Goal: Task Accomplishment & Management: Manage account settings

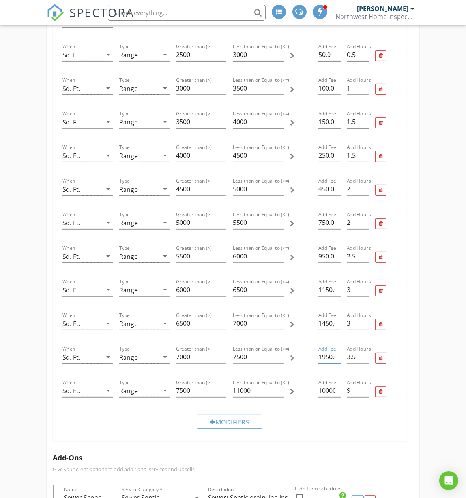
click at [321, 356] on input "1950.0" at bounding box center [330, 356] width 22 height 13
type input "950.0"
click at [322, 322] on input "1450.0" at bounding box center [330, 323] width 22 height 13
click at [325, 323] on input "1450.0" at bounding box center [330, 323] width 22 height 13
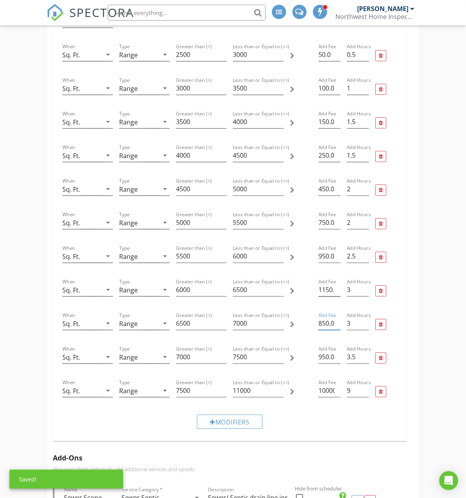
type input "850.0"
drag, startPoint x: 326, startPoint y: 291, endPoint x: 315, endPoint y: 291, distance: 11.1
click at [316, 291] on div "Add Fee 1150.0" at bounding box center [330, 291] width 28 height 34
type input "750.0"
drag, startPoint x: 323, startPoint y: 254, endPoint x: 313, endPoint y: 254, distance: 9.9
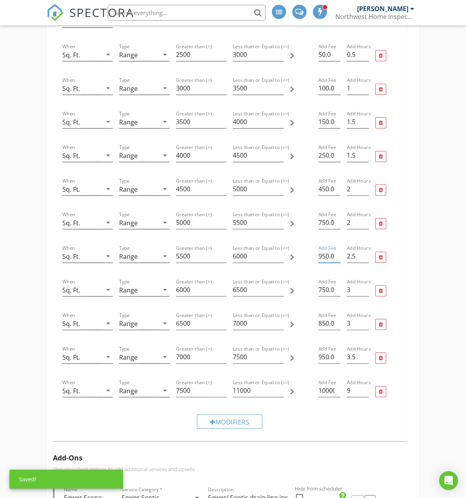
click at [313, 254] on div "When Sq. Ft. arrow_drop_down Type Range arrow_drop_down Greater than (>) 5500 L…" at bounding box center [230, 257] width 342 height 34
type input "650.0"
drag, startPoint x: 322, startPoint y: 224, endPoint x: 315, endPoint y: 224, distance: 6.7
click at [316, 224] on div "Add Fee 750.0" at bounding box center [330, 224] width 28 height 34
type input "550.0"
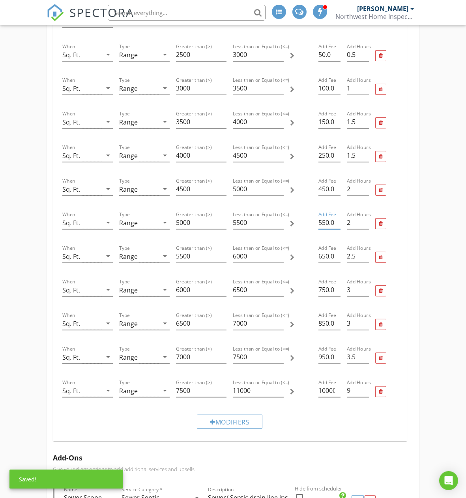
drag, startPoint x: 356, startPoint y: 391, endPoint x: 341, endPoint y: 392, distance: 15.0
click at [341, 392] on div "When Sq. Ft. arrow_drop_down Type Range arrow_drop_down Greater than (>) 7500 L…" at bounding box center [230, 391] width 342 height 34
drag, startPoint x: 327, startPoint y: 390, endPoint x: 362, endPoint y: 389, distance: 35.2
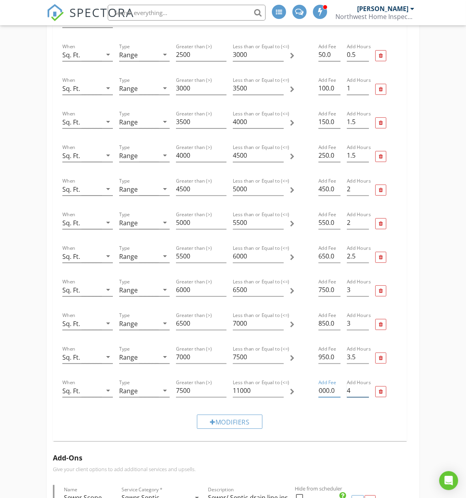
click at [362, 389] on div "When Sq. Ft. arrow_drop_down Type Range arrow_drop_down Greater than (>) 7500 L…" at bounding box center [230, 391] width 342 height 34
click at [325, 392] on input "10000.0" at bounding box center [330, 390] width 22 height 13
drag, startPoint x: 360, startPoint y: 389, endPoint x: 343, endPoint y: 391, distance: 17.4
click at [343, 391] on div "When Sq. Ft. arrow_drop_down Type Range arrow_drop_down Greater than (>) 7500 L…" at bounding box center [230, 391] width 342 height 34
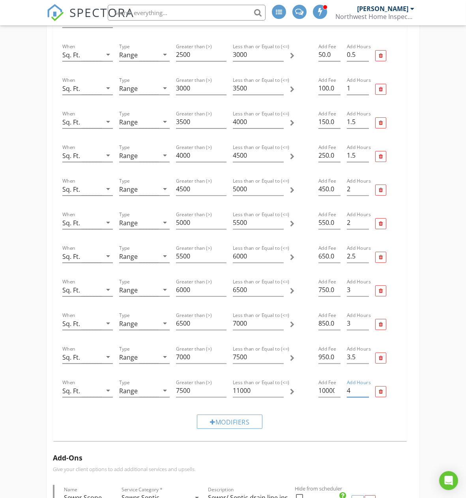
type input "4"
click at [342, 413] on div "Modifiers" at bounding box center [230, 421] width 342 height 26
drag, startPoint x: 326, startPoint y: 390, endPoint x: 334, endPoint y: 390, distance: 7.9
click at [334, 390] on input "10000.0" at bounding box center [330, 390] width 22 height 13
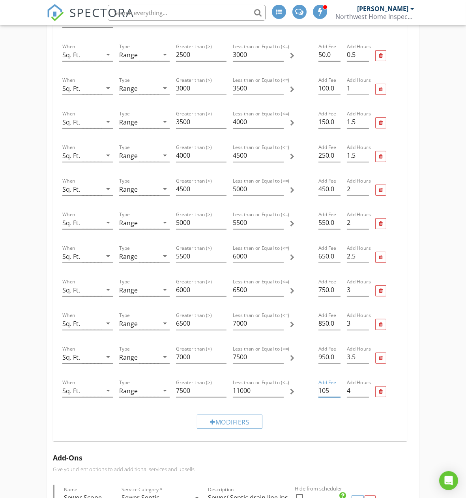
scroll to position [0, 0]
type input "1050"
click at [326, 411] on div "Modifiers" at bounding box center [230, 421] width 342 height 26
drag, startPoint x: 256, startPoint y: 394, endPoint x: 232, endPoint y: 393, distance: 24.1
click at [232, 393] on div "Less than or Equal to (<=) 11000" at bounding box center [258, 391] width 57 height 34
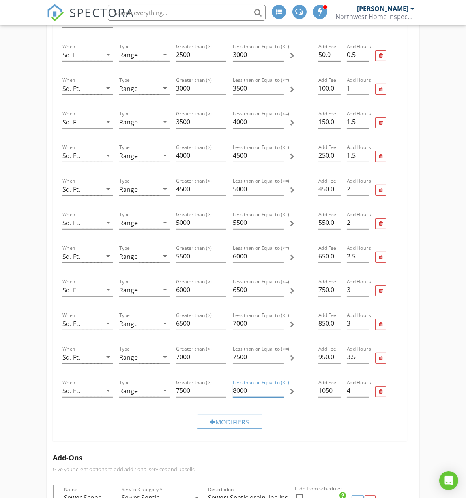
type input "8000"
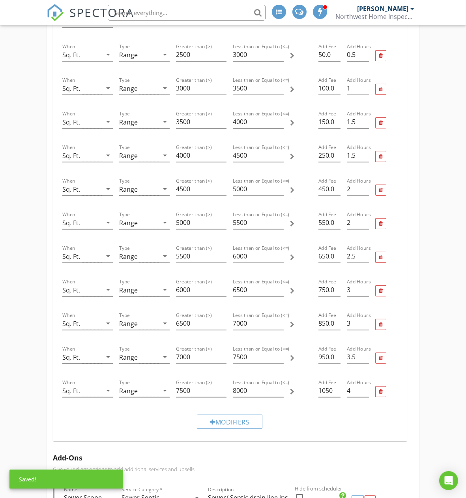
click at [287, 419] on div "Modifiers" at bounding box center [230, 421] width 342 height 26
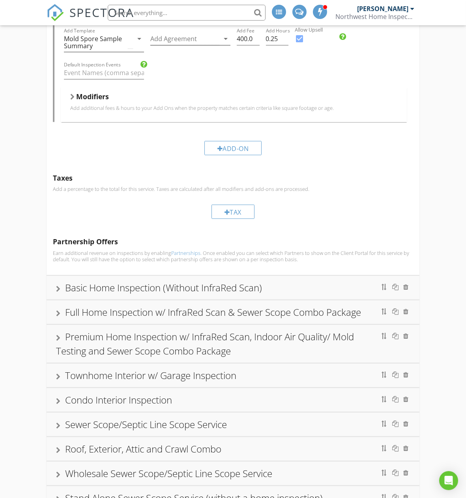
scroll to position [1535, 0]
click at [306, 311] on div "Full Home Inspection w/ InfraRed Scan & Sewer Scope Combo Package" at bounding box center [233, 311] width 354 height 14
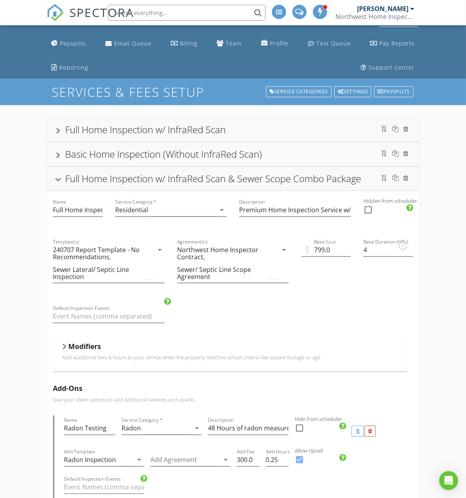
scroll to position [44, 0]
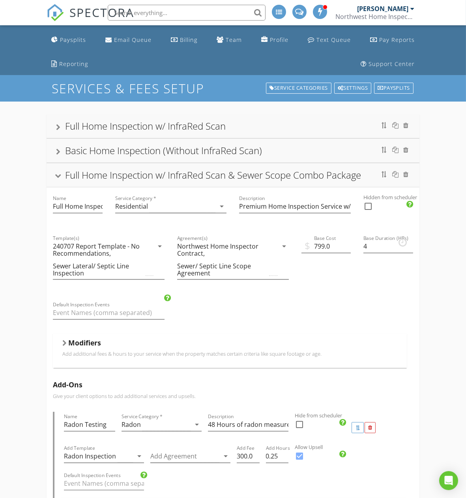
click at [245, 342] on div "Modifiers" at bounding box center [229, 344] width 335 height 12
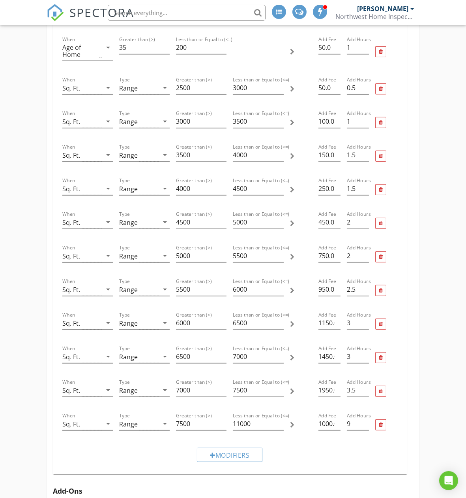
scroll to position [439, 0]
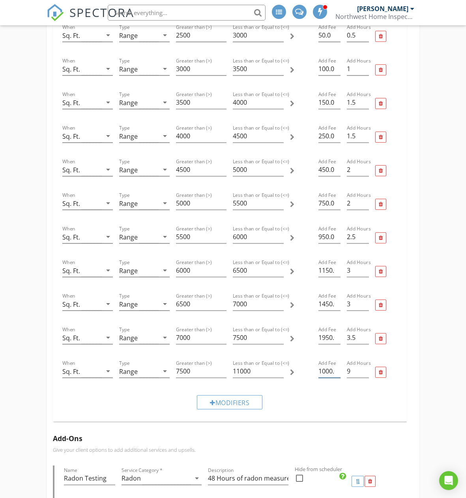
click at [325, 373] on input "1000.0" at bounding box center [330, 370] width 22 height 13
type input "1050"
drag, startPoint x: 355, startPoint y: 374, endPoint x: 346, endPoint y: 374, distance: 9.9
click at [346, 374] on div "Add Hours 9" at bounding box center [358, 372] width 28 height 34
type input "4"
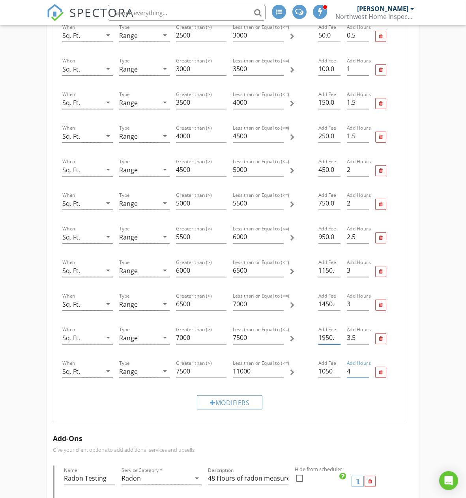
click at [331, 338] on input "1950.0" at bounding box center [330, 337] width 22 height 13
click at [321, 338] on input "1950.0" at bounding box center [330, 337] width 22 height 13
click at [322, 338] on input "1950.0" at bounding box center [330, 337] width 22 height 13
type input "950.0"
click at [321, 304] on input "1450.0" at bounding box center [330, 303] width 22 height 13
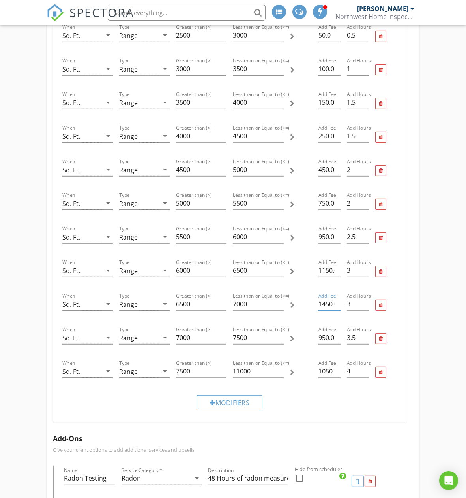
drag, startPoint x: 326, startPoint y: 306, endPoint x: 315, endPoint y: 305, distance: 11.1
click at [316, 305] on div "Add Fee 1450.0" at bounding box center [330, 305] width 28 height 34
type input "850.0"
drag, startPoint x: 326, startPoint y: 273, endPoint x: 317, endPoint y: 274, distance: 8.7
click at [317, 274] on div "Add Fee 1150.0" at bounding box center [330, 271] width 28 height 34
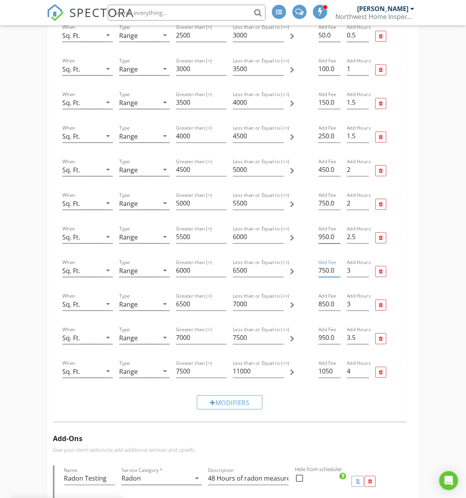
type input "750.0"
drag, startPoint x: 323, startPoint y: 238, endPoint x: 316, endPoint y: 237, distance: 6.3
click at [316, 237] on div "Add Fee 950.0" at bounding box center [330, 238] width 28 height 34
type input "650.0"
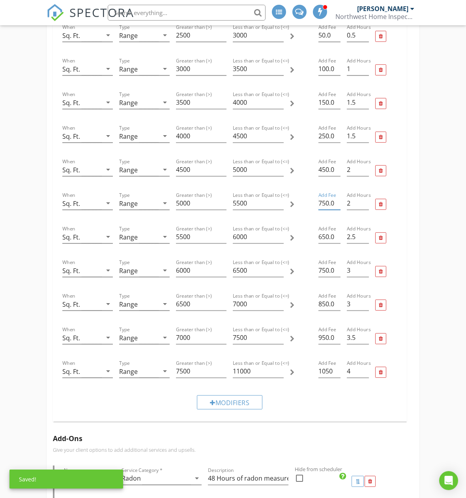
drag, startPoint x: 321, startPoint y: 201, endPoint x: 317, endPoint y: 201, distance: 4.3
click at [317, 201] on div "Add Fee 750.0" at bounding box center [330, 204] width 28 height 34
type input "550.0"
click at [411, 180] on div "Modifiers Add additional fees & hours to your service when the property matches…" at bounding box center [230, 182] width 367 height 489
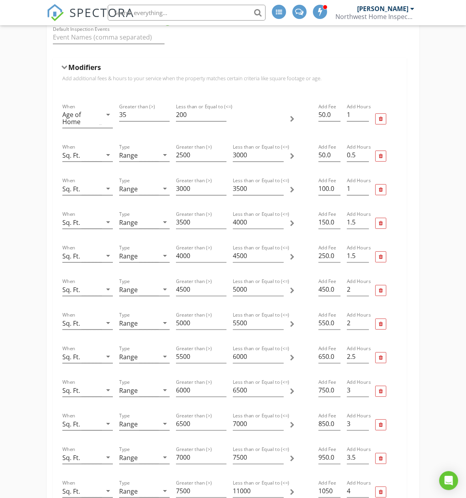
scroll to position [307, 0]
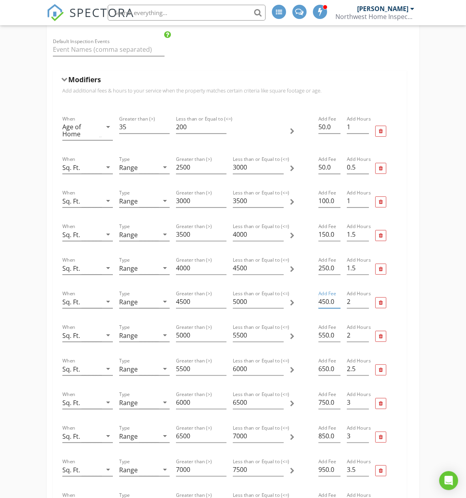
drag, startPoint x: 323, startPoint y: 301, endPoint x: 314, endPoint y: 301, distance: 9.1
click at [314, 300] on div "When Sq. Ft. arrow_drop_down Type Range arrow_drop_down Greater than (>) 4500 L…" at bounding box center [230, 302] width 342 height 34
type input "350.0"
click at [396, 402] on div at bounding box center [386, 403] width 28 height 34
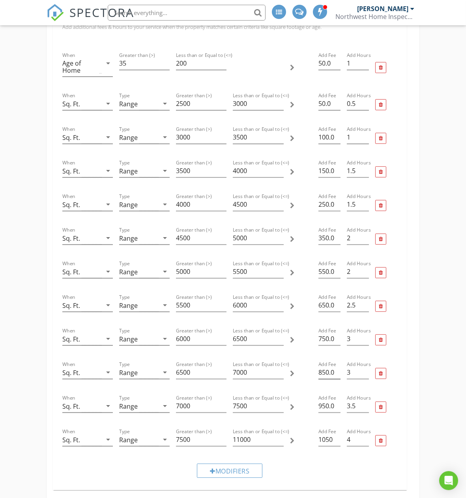
scroll to position [395, 0]
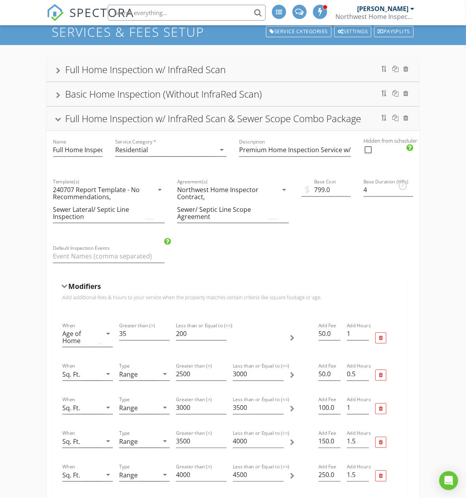
scroll to position [88, 0]
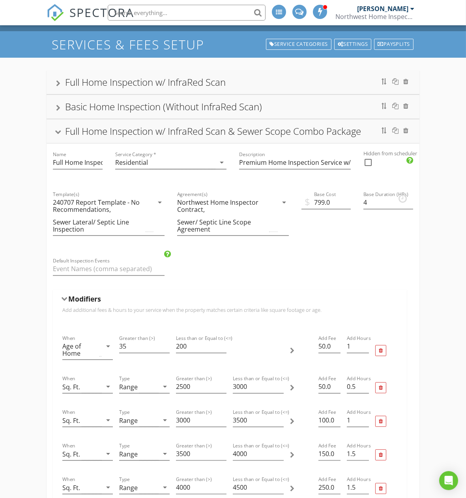
drag, startPoint x: 190, startPoint y: 90, endPoint x: 317, endPoint y: 218, distance: 180.4
click at [190, 90] on div "Full Home Inspection w/ InfraRed Scan" at bounding box center [233, 82] width 373 height 24
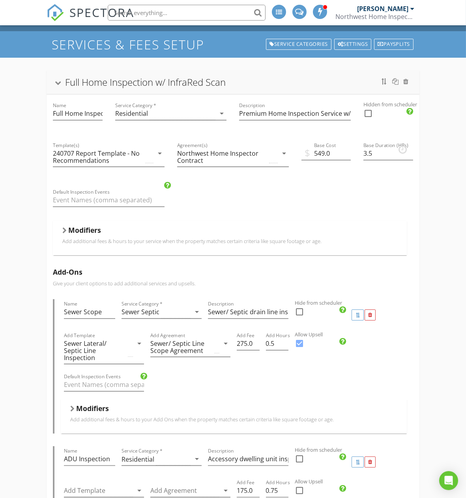
click at [280, 229] on div "Modifiers" at bounding box center [229, 231] width 335 height 12
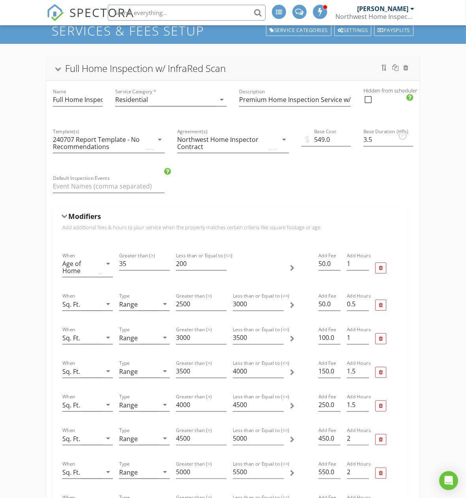
scroll to position [0, 0]
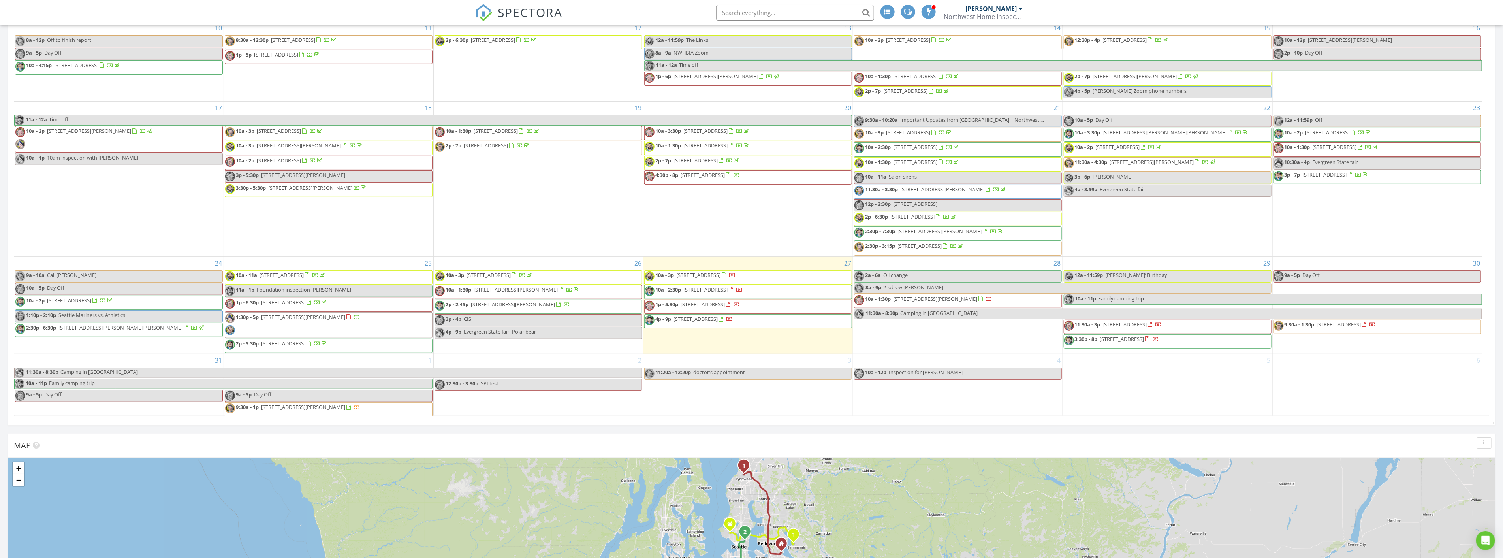
scroll to position [1266, 1517]
click at [1228, 324] on div "29 12a - 11:59p Ronnies’ Birthday 10a - 11p Family camping trip 11:30a - 3p 235…" at bounding box center [1167, 305] width 209 height 97
click at [1161, 310] on link "Inspection" at bounding box center [1166, 316] width 41 height 13
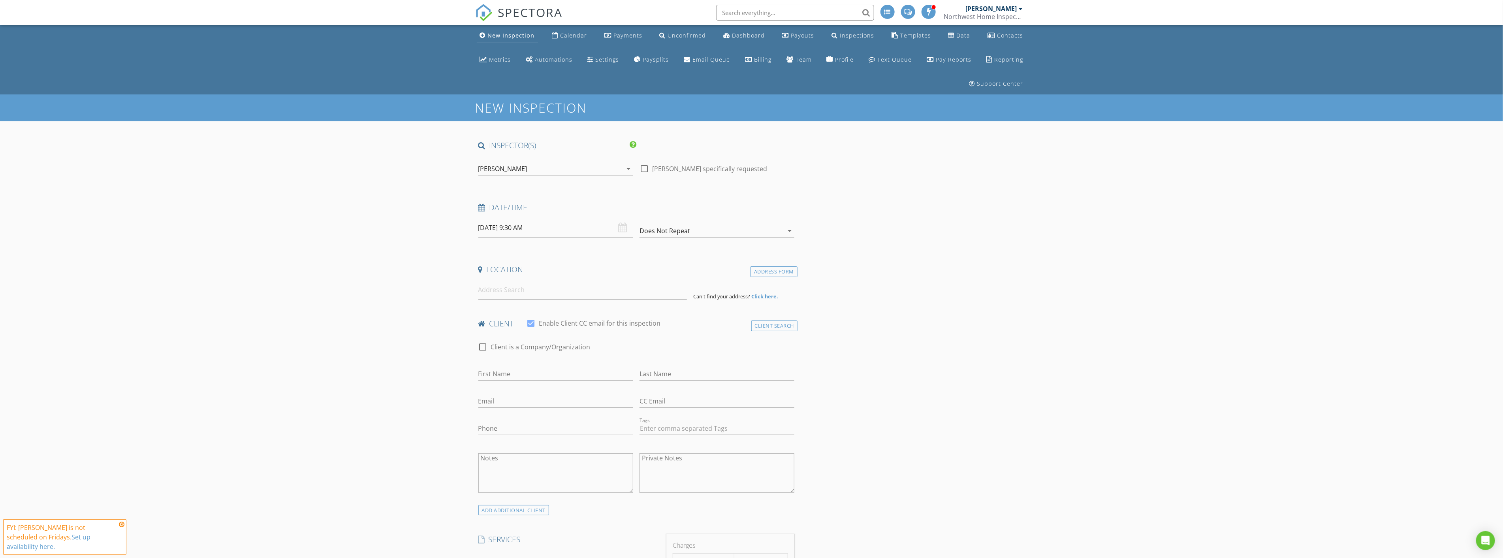
click at [554, 162] on div "[PERSON_NAME]" at bounding box center [550, 168] width 144 height 13
click at [484, 201] on div at bounding box center [489, 207] width 13 height 13
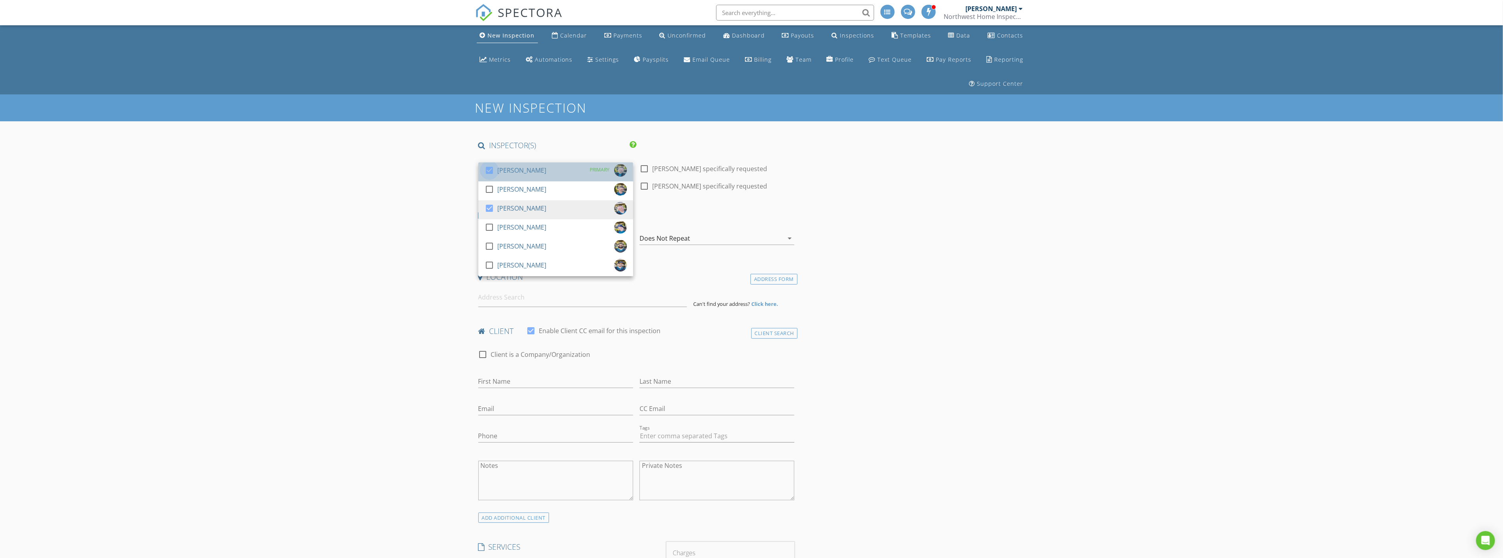
click at [486, 163] on div at bounding box center [489, 169] width 13 height 13
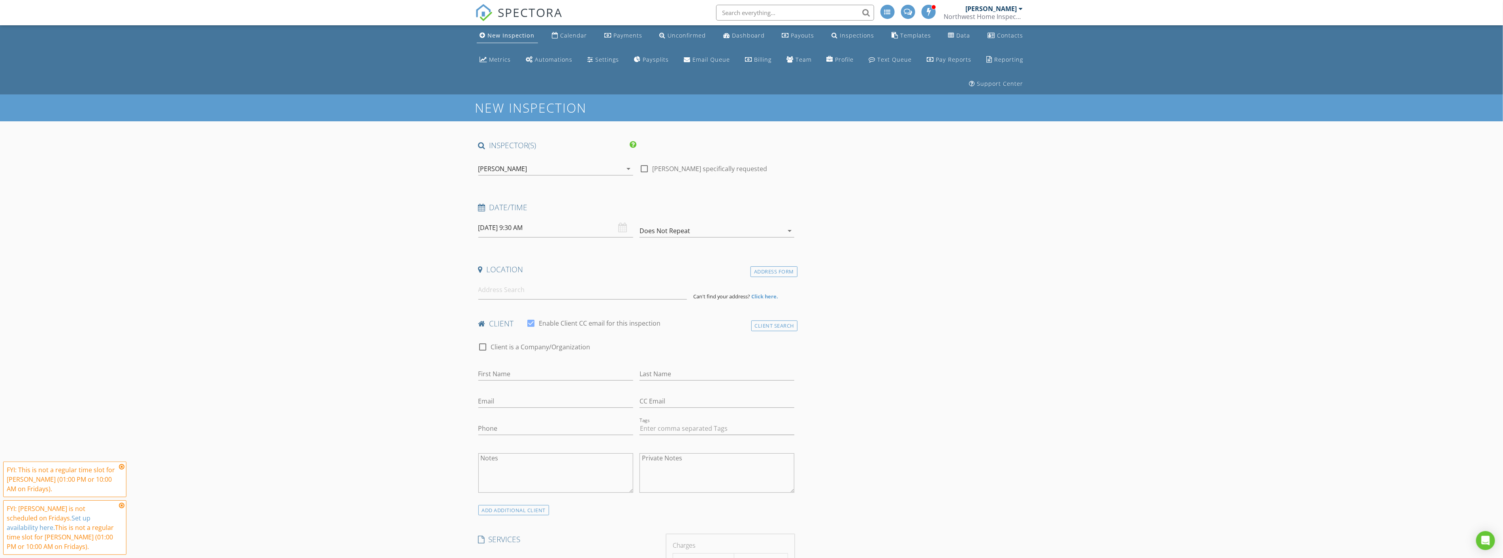
click at [561, 218] on input "08/29/2025 9:30 AM" at bounding box center [555, 227] width 155 height 19
type input "10"
type input "08/29/2025 10:30 AM"
click at [524, 332] on span at bounding box center [524, 335] width 6 height 8
type input "11"
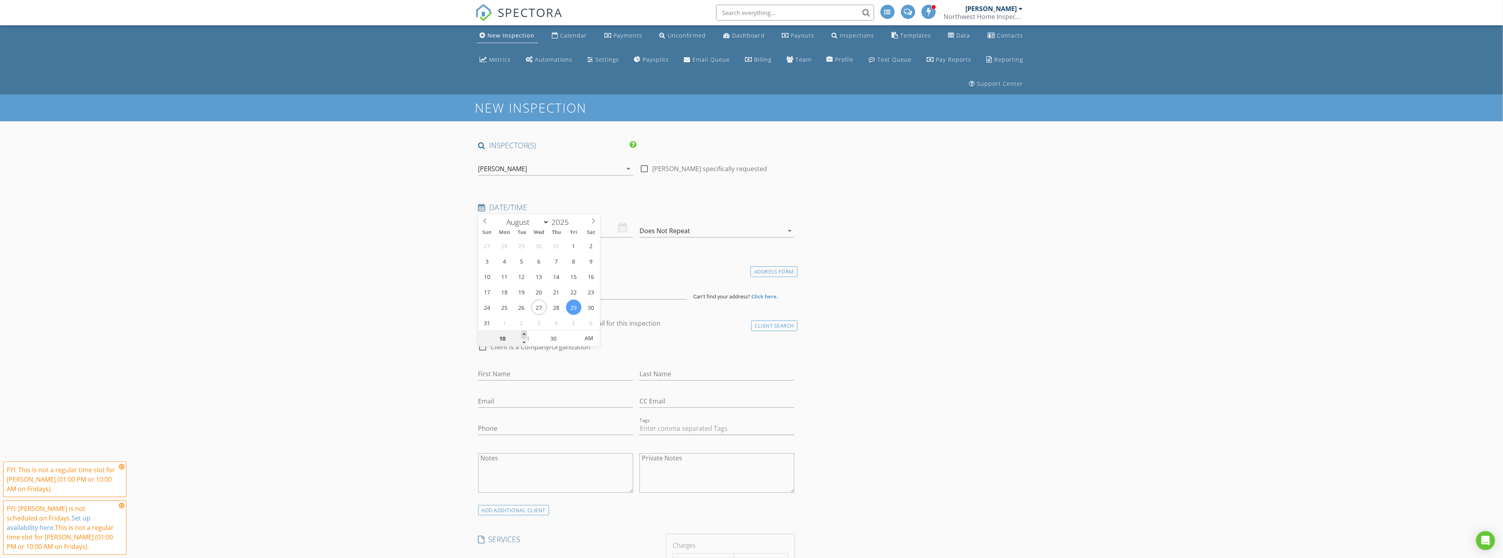
type input "08/29/2025 11:30 AM"
click at [524, 332] on span at bounding box center [524, 335] width 6 height 8
type input "12"
type input "08/29/2025 12:30 PM"
click at [524, 332] on span at bounding box center [524, 335] width 6 height 8
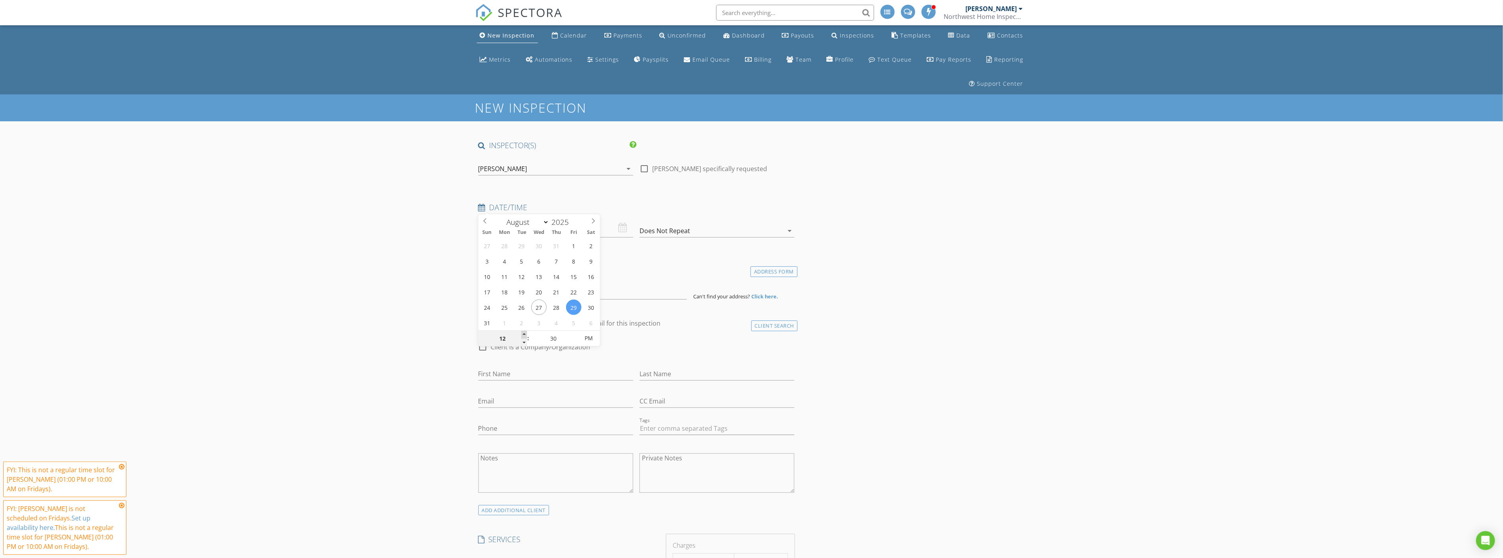
type input "01"
type input "08/29/2025 1:30 PM"
click at [524, 332] on span at bounding box center [524, 335] width 6 height 8
type input "02"
type input "08/29/2025 2:30 PM"
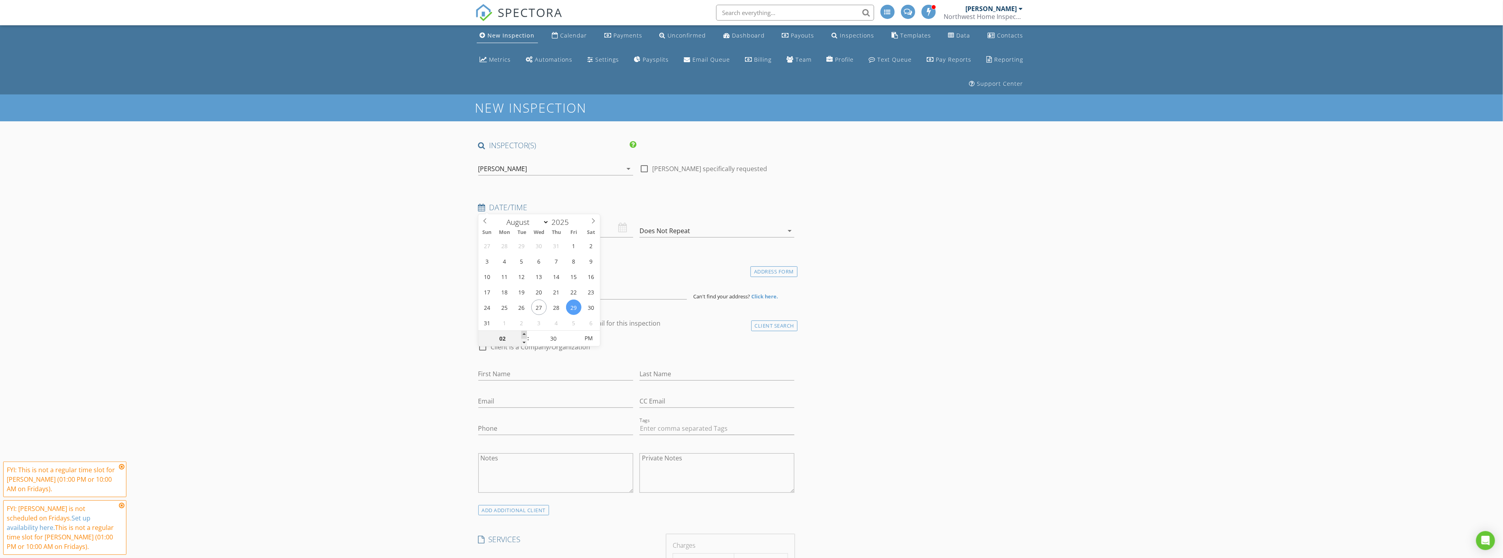
click at [524, 332] on span at bounding box center [524, 335] width 6 height 8
type input "03"
type input "08/29/2025 3:30 PM"
click at [524, 332] on span at bounding box center [524, 335] width 6 height 8
click at [581, 367] on input "First Name" at bounding box center [555, 373] width 155 height 13
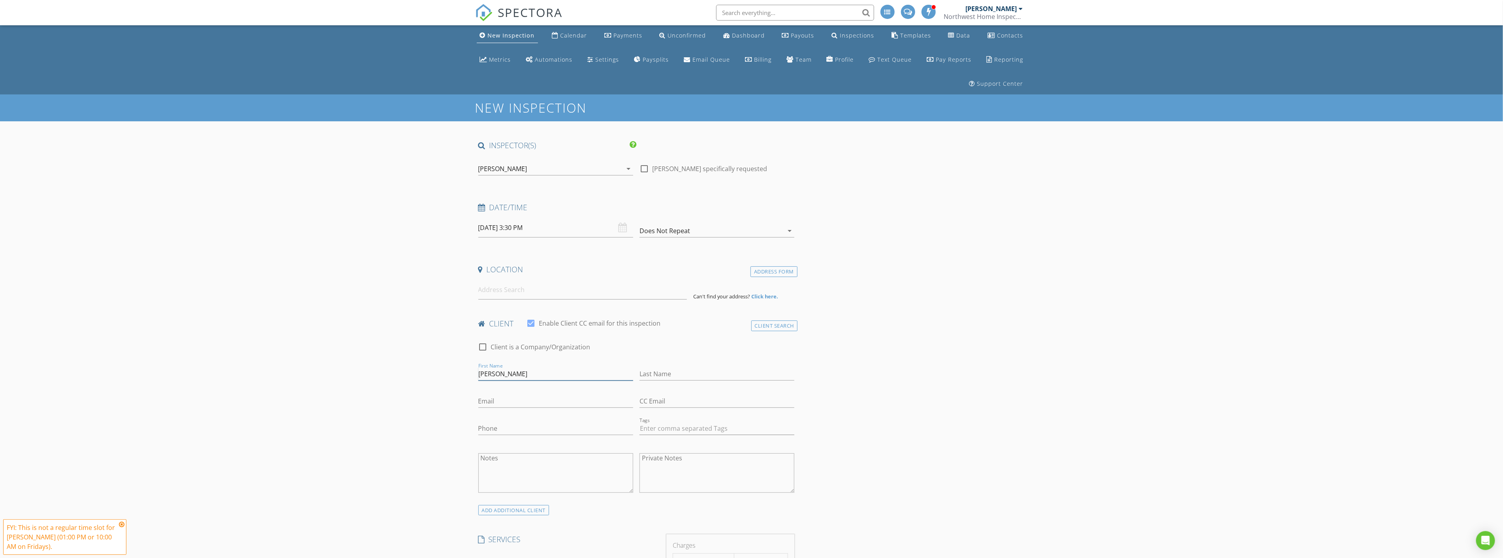
type input "Spencer"
type input "Clapp"
click at [552, 394] on input "Email" at bounding box center [555, 400] width 155 height 13
click at [588, 394] on input "Email" at bounding box center [555, 400] width 155 height 13
type input "spencer.clapp@kidder.com"
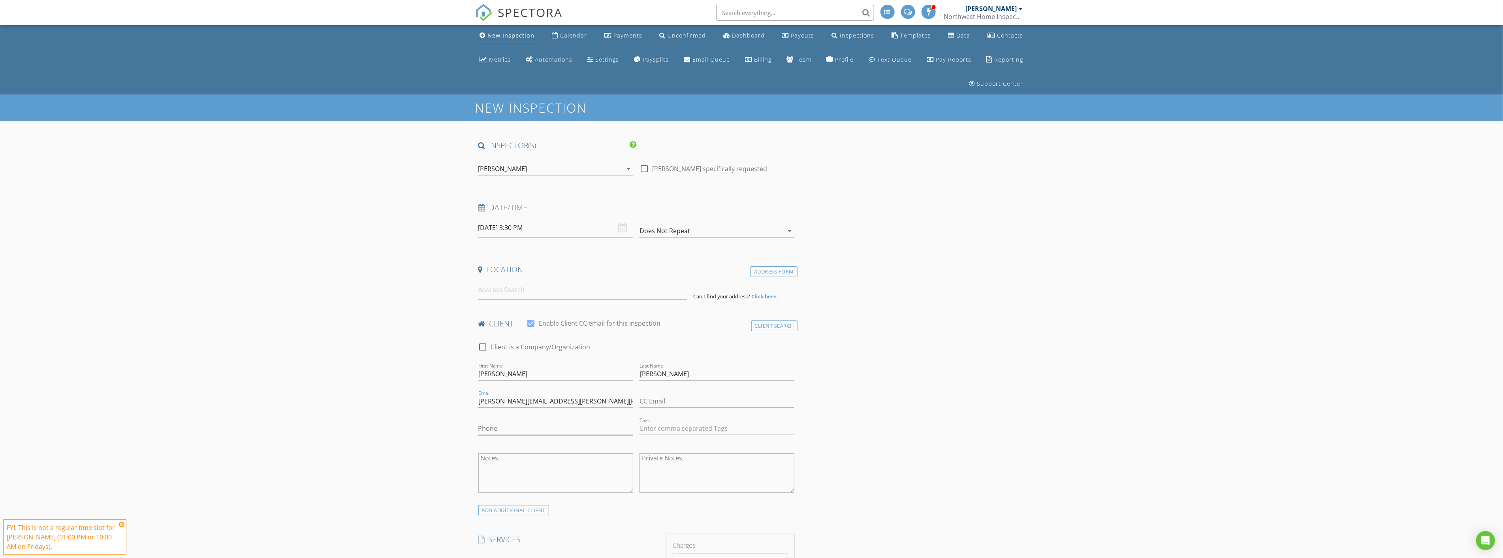
click at [508, 422] on input "Phone" at bounding box center [555, 428] width 155 height 13
click at [536, 280] on input at bounding box center [582, 289] width 208 height 19
type input "16621 148th Ave SE, Renton, WA, USA"
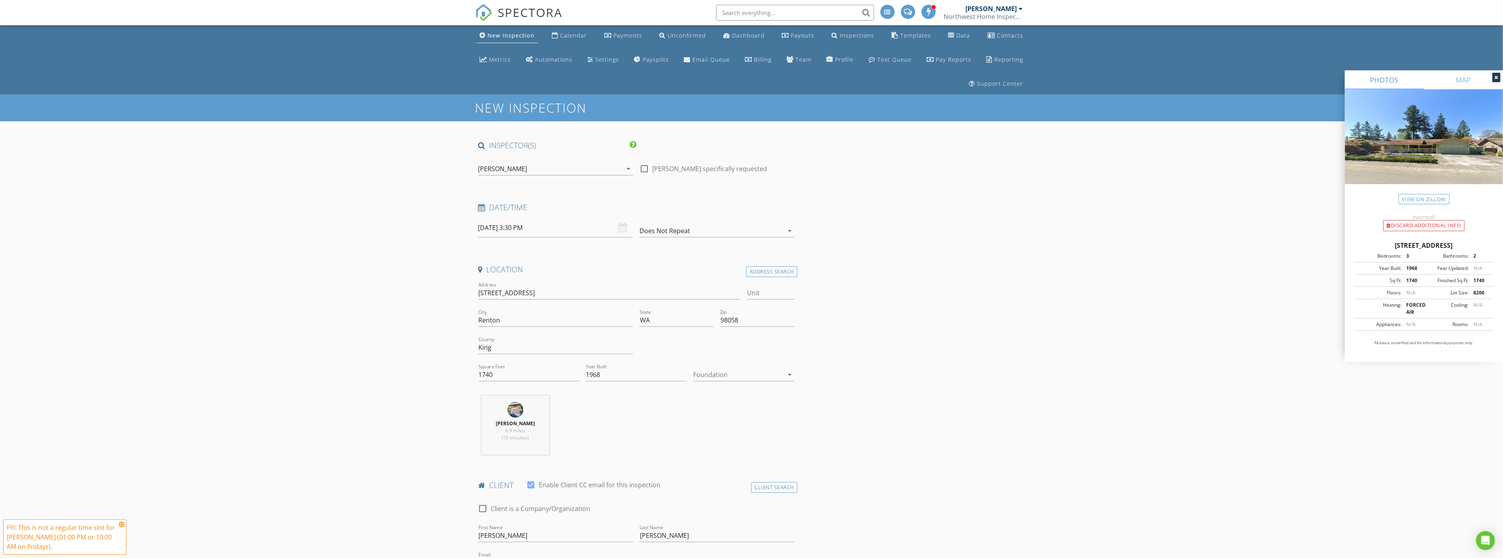
click at [770, 368] on div at bounding box center [738, 374] width 90 height 13
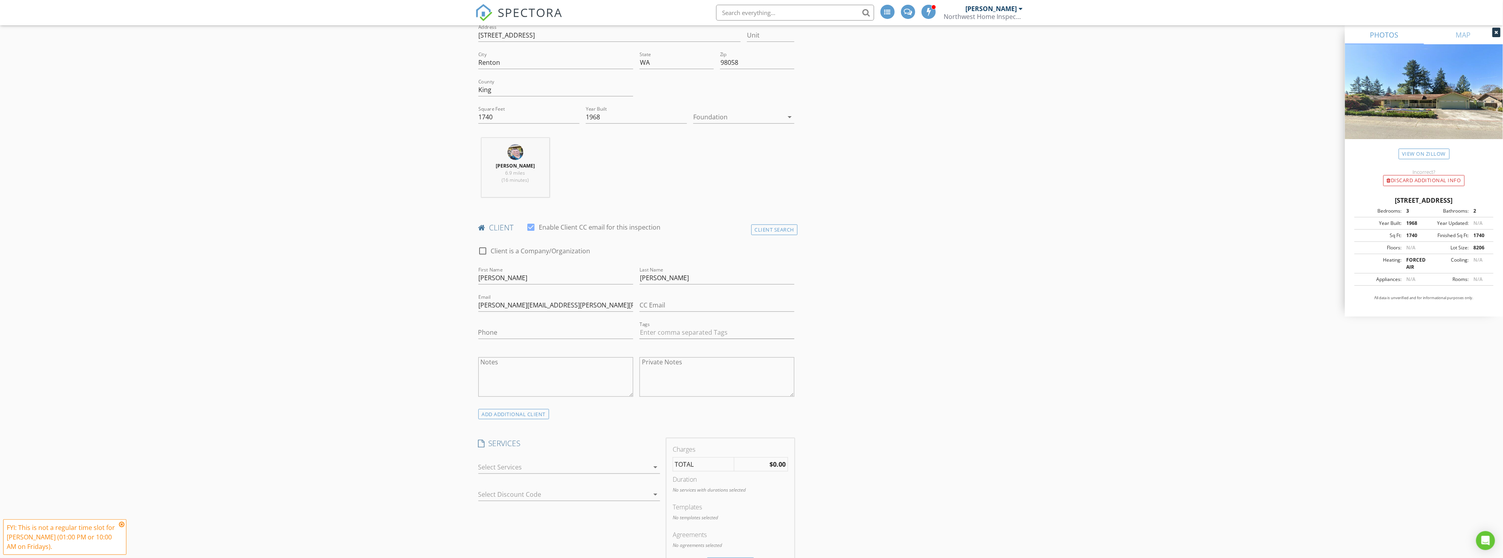
scroll to position [263, 0]
click at [518, 320] on input "Phone" at bounding box center [555, 326] width 155 height 13
type input "253-394-4977"
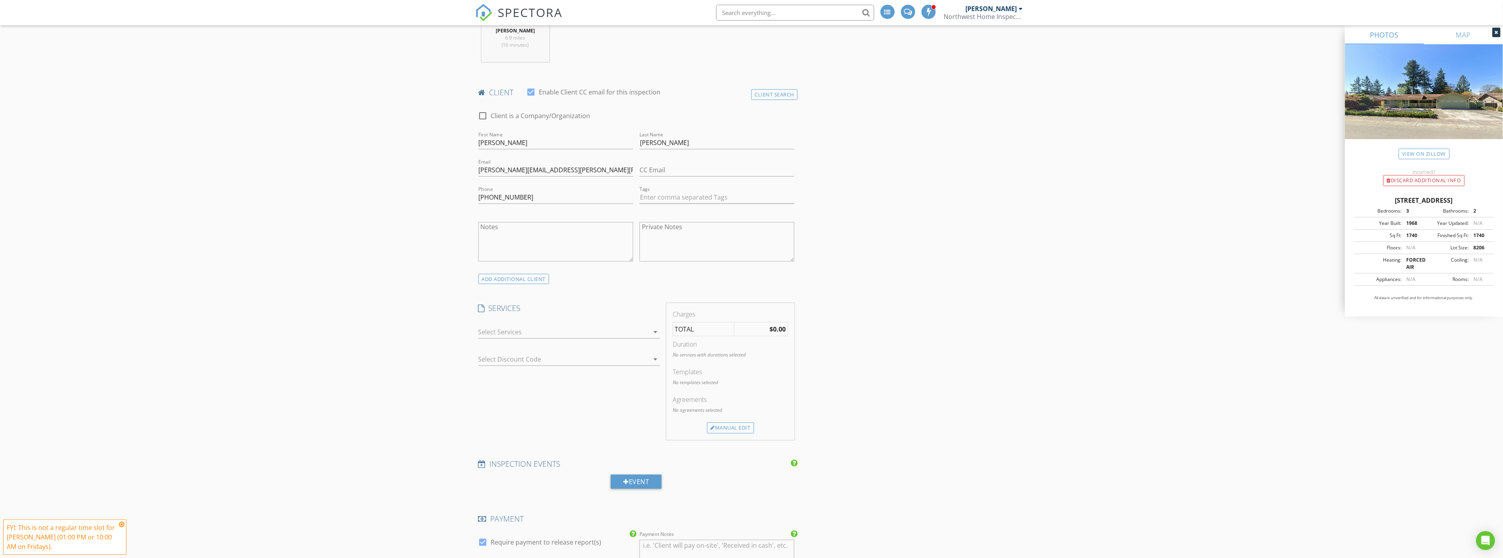
scroll to position [395, 0]
click at [624, 323] on div at bounding box center [563, 329] width 171 height 13
click at [492, 421] on div at bounding box center [489, 427] width 13 height 13
click at [848, 364] on div "INSPECTOR(S) check_box_outline_blank Jesse Weaver check_box_outline_blank Grego…" at bounding box center [751, 453] width 553 height 1417
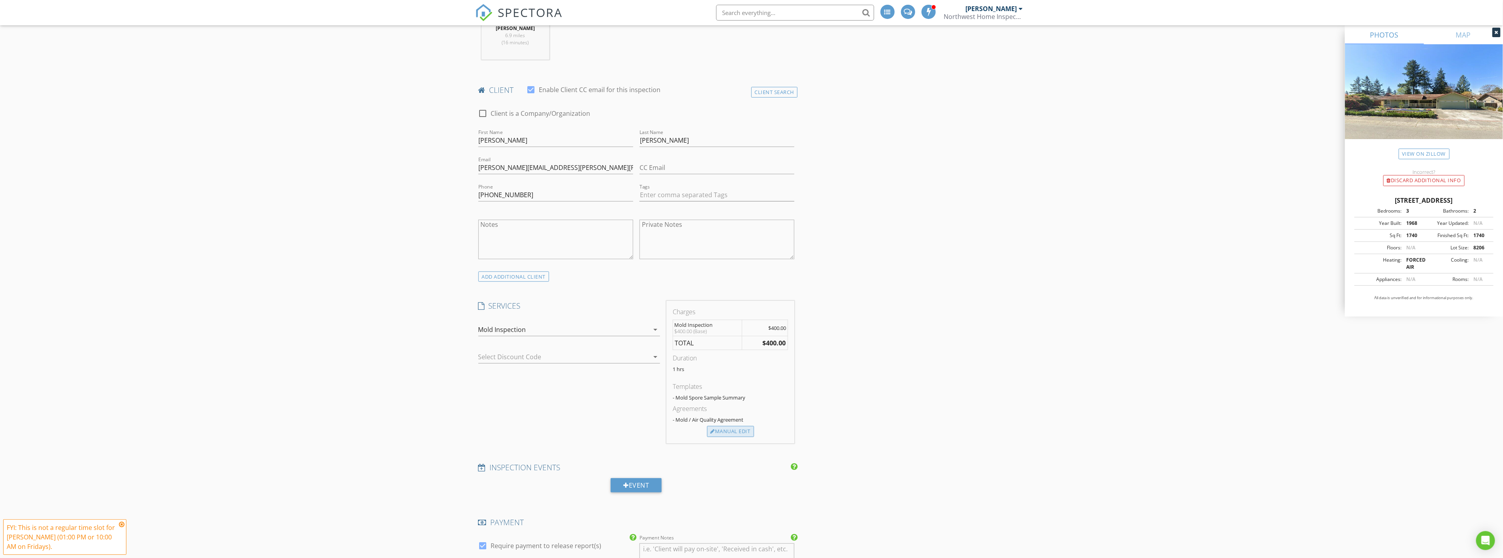
click at [728, 426] on div "Manual Edit" at bounding box center [730, 431] width 47 height 11
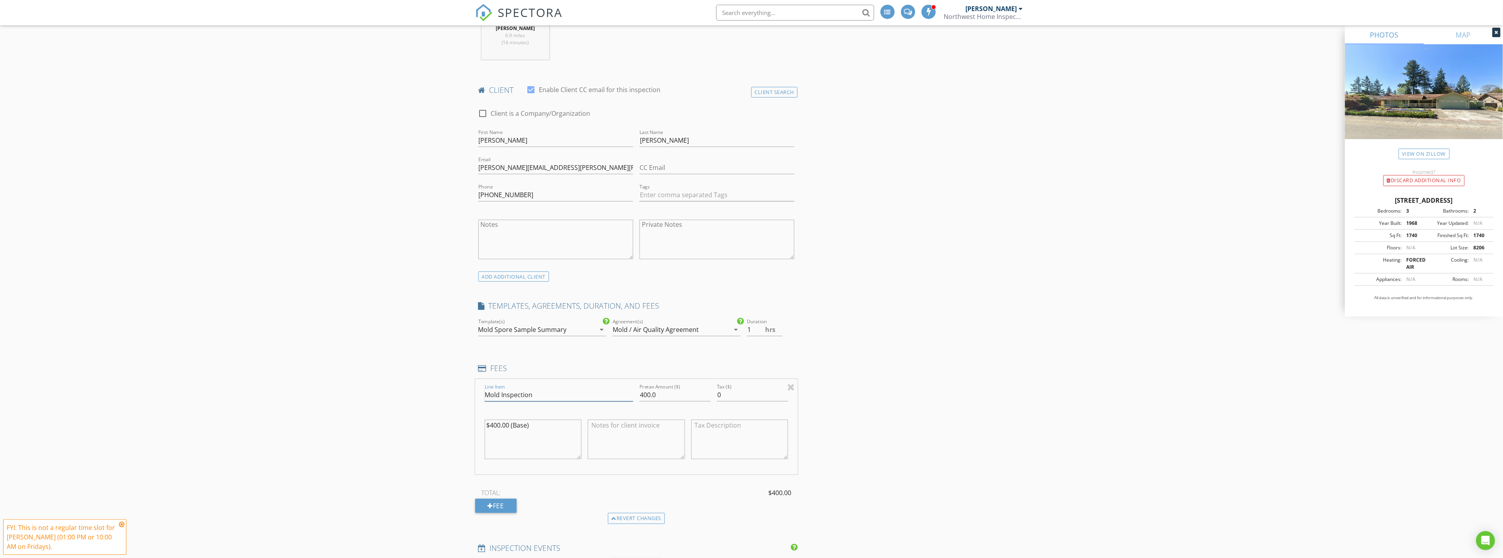
click at [539, 388] on input "Mold Inspection" at bounding box center [559, 394] width 148 height 13
click at [501, 388] on input "Mold Inspection" at bounding box center [559, 394] width 148 height 13
drag, startPoint x: 552, startPoint y: 373, endPoint x: 523, endPoint y: 374, distance: 28.4
click at [523, 388] on input "Mold Spore/ Bad Smell Inspection" at bounding box center [559, 394] width 148 height 13
type input "Mold Spore/ Foul Odor Inspection"
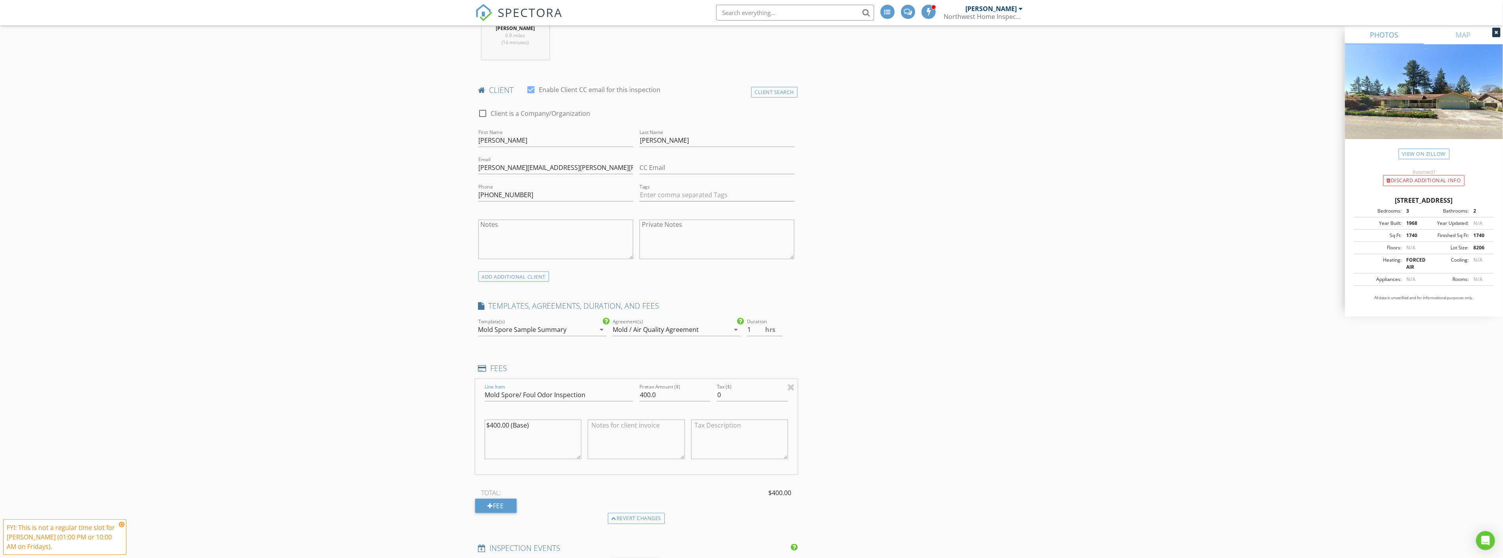
click at [550, 419] on textarea "$400.00 (Base)" at bounding box center [533, 438] width 97 height 39
click at [536, 419] on textarea "$400.00 $200.00 One Hour of Inspecting for Cause of Odor" at bounding box center [533, 438] width 97 height 39
click at [527, 419] on textarea "$400.00 Mold Testing $200.00 One Hour of Inspecting for Cause of Odor" at bounding box center [533, 438] width 97 height 39
click at [573, 423] on textarea "$400.00 Mold Spore Air Quality Testing $200.00 One Hour of Inspecting for Cause…" at bounding box center [533, 438] width 97 height 39
type textarea "$400.00 Mold Spore Air Quality Testing $200.00 One Hour of Inspecting for Cause…"
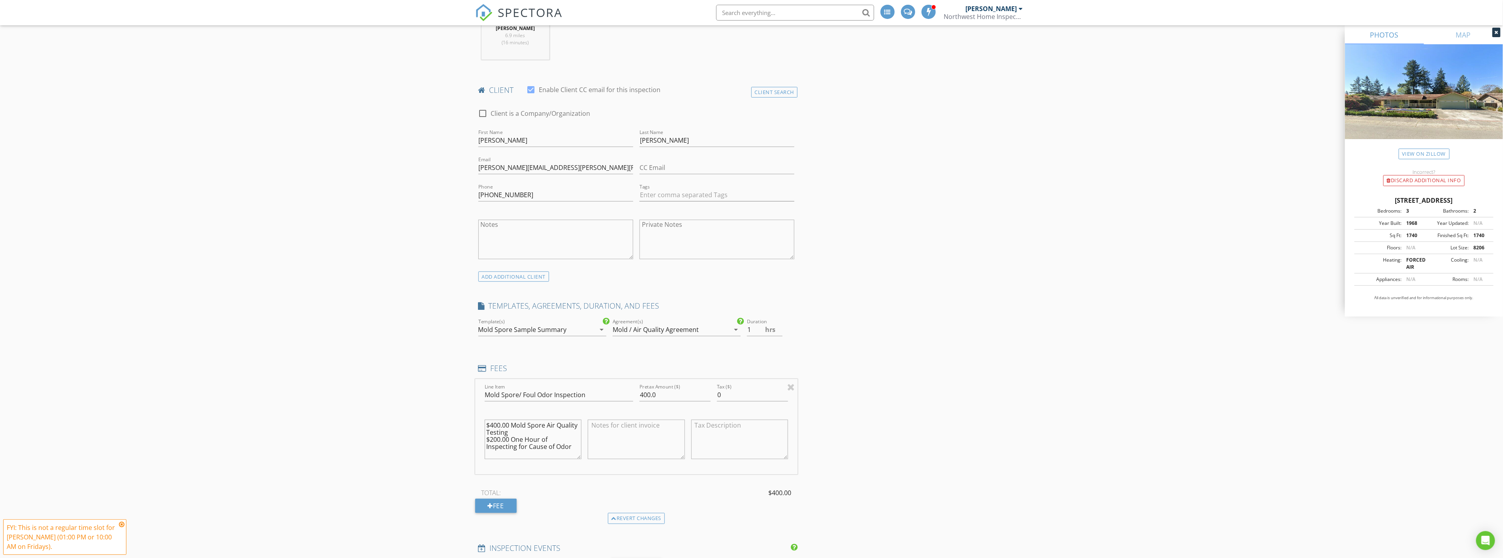
click at [870, 391] on div "INSPECTOR(S) check_box_outline_blank Jesse Weaver check_box_outline_blank Grego…" at bounding box center [751, 494] width 553 height 1498
click at [644, 388] on input "400.0" at bounding box center [674, 394] width 71 height 13
type input "600.0"
click at [949, 383] on div "INSPECTOR(S) check_box_outline_blank Jesse Weaver check_box_outline_blank Grego…" at bounding box center [751, 494] width 553 height 1498
drag, startPoint x: 755, startPoint y: 308, endPoint x: 735, endPoint y: 309, distance: 20.5
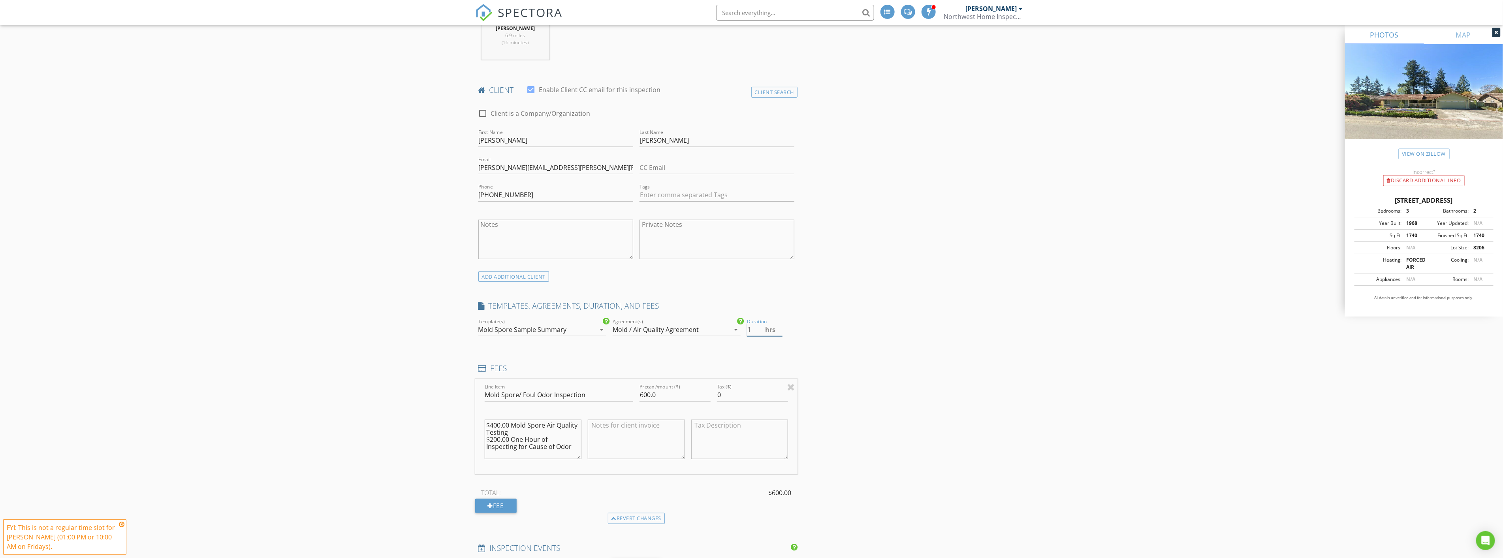
click at [735, 317] on div "check_box_outline_blank 240707 Report Template - No Recommendations check_box_o…" at bounding box center [636, 330] width 323 height 27
type input "2"
click at [918, 374] on div "INSPECTOR(S) check_box_outline_blank Jesse Weaver check_box_outline_blank Grego…" at bounding box center [751, 494] width 553 height 1498
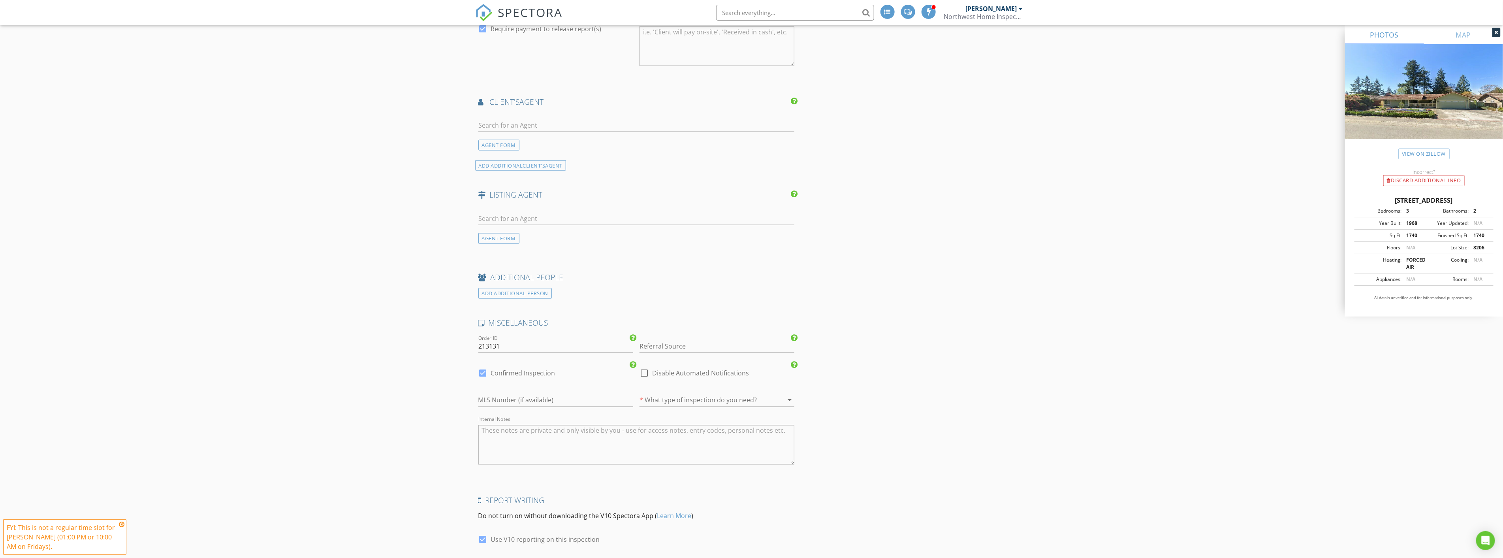
scroll to position [1009, 0]
click at [704, 323] on input "Referral Source" at bounding box center [716, 329] width 155 height 13
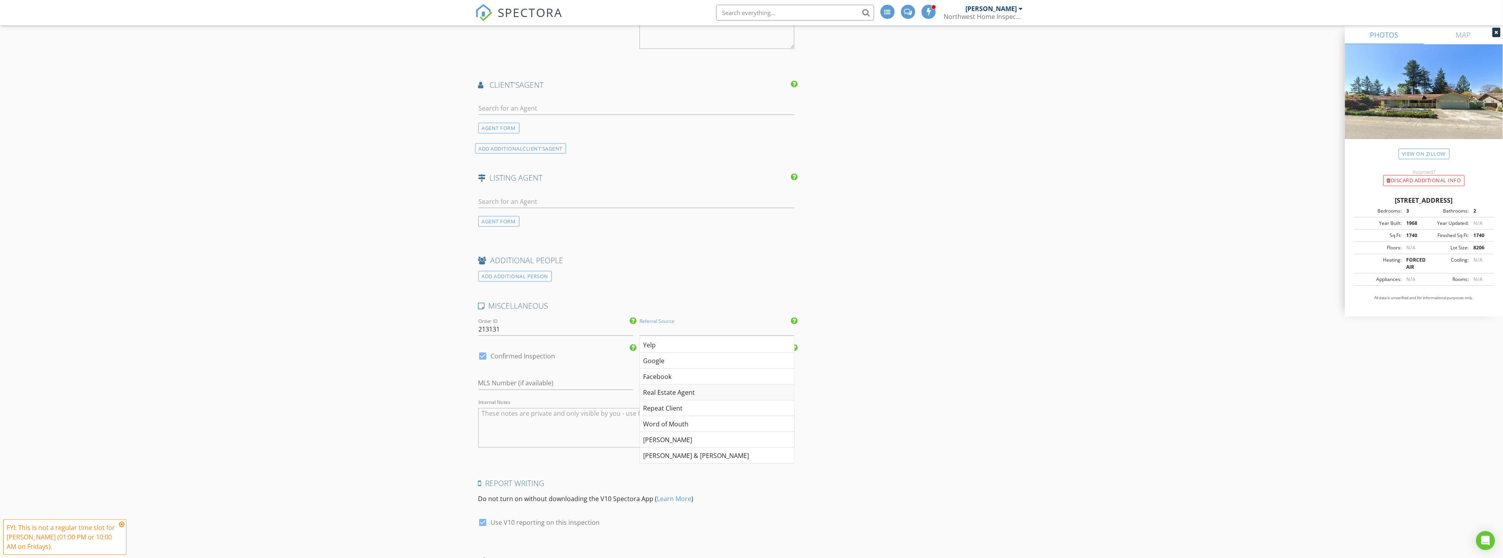
click at [707, 384] on div "Real Estate Agent" at bounding box center [717, 392] width 154 height 16
type input "Real Estate Agent"
click at [735, 377] on div at bounding box center [705, 383] width 133 height 13
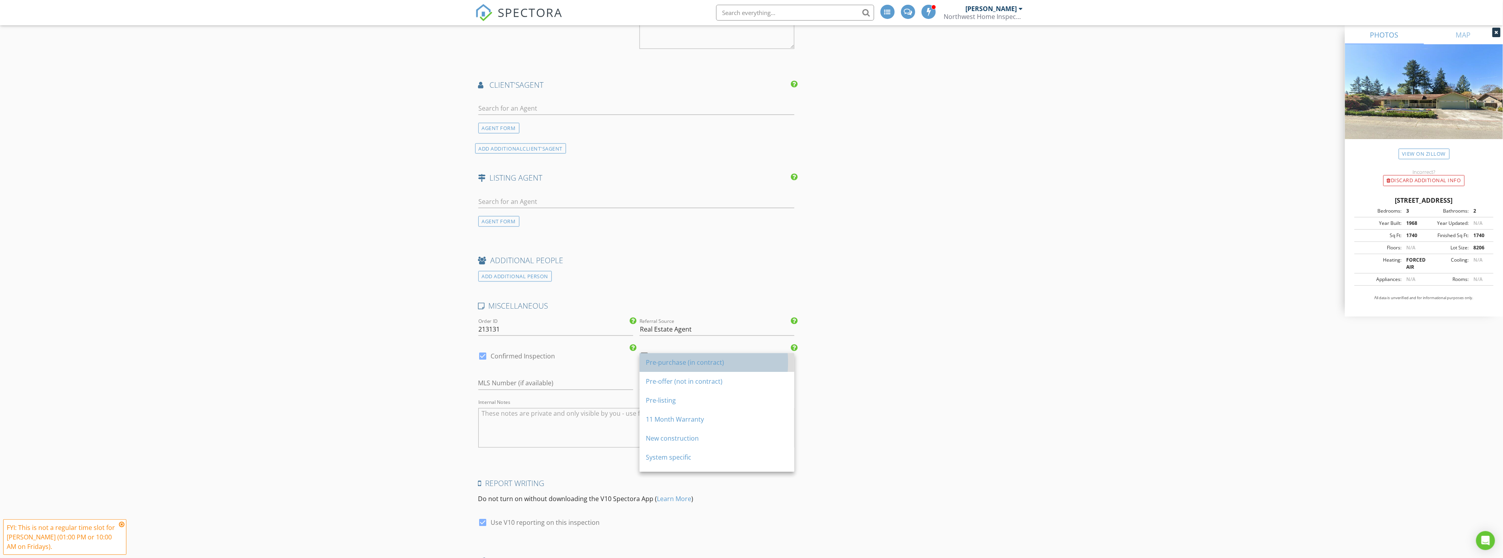
click at [719, 358] on div "Pre-purchase (in contract)" at bounding box center [717, 362] width 142 height 9
click at [748, 377] on div "Pre-purchase (in contract)" at bounding box center [705, 383] width 133 height 13
click at [727, 381] on div "Pre-offer (not in contract)" at bounding box center [717, 381] width 142 height 9
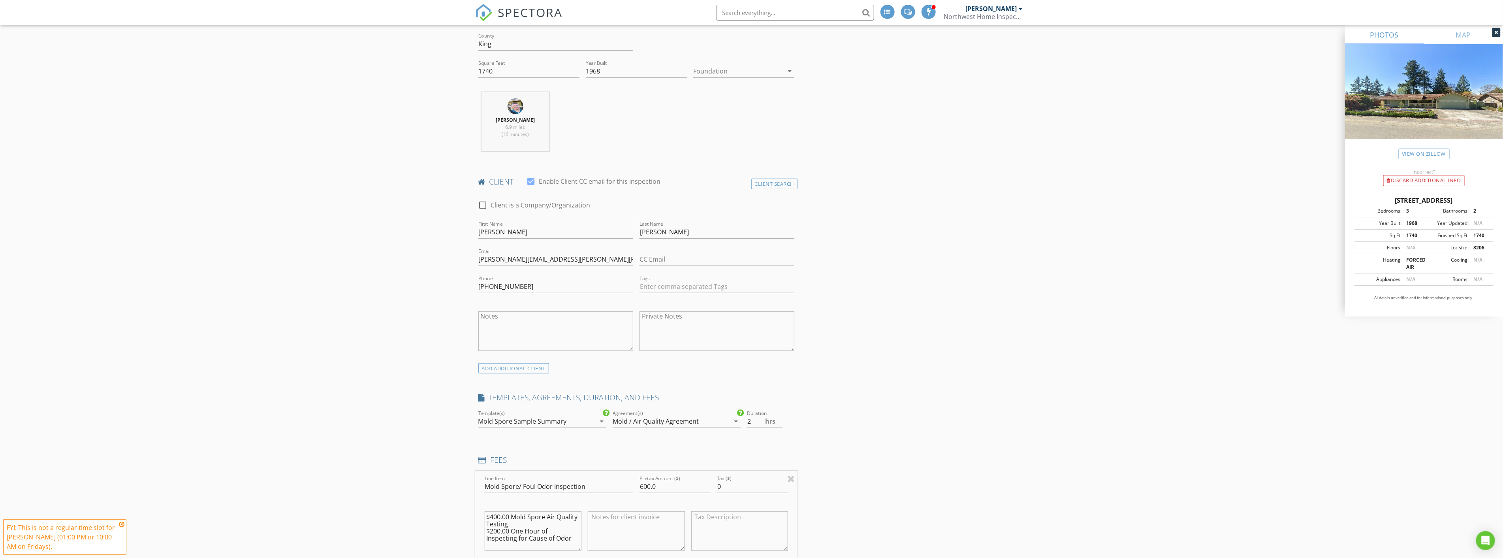
scroll to position [307, 0]
click at [588, 308] on textarea "Notes" at bounding box center [555, 327] width 155 height 39
type textarea "Brian (dad) phone: 206-605-7278"
drag, startPoint x: 603, startPoint y: 288, endPoint x: 461, endPoint y: 291, distance: 142.6
click at [461, 291] on div "New Inspection INSPECTOR(S) check_box_outline_blank Jesse Weaver check_box_outl…" at bounding box center [751, 569] width 1503 height 1562
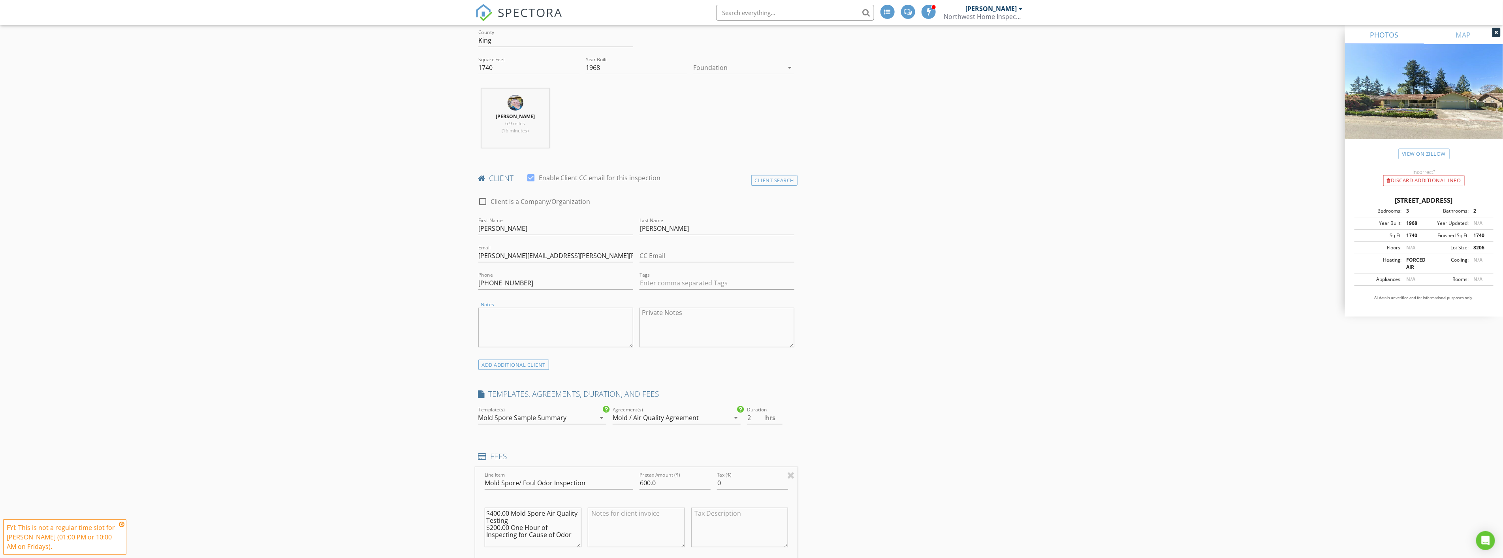
click at [686, 309] on textarea "Private Notes" at bounding box center [716, 327] width 155 height 39
paste textarea "Brian (dad) phone: 206-605-7278"
type textarea "Brian (dad) phone: 206-605-7278"
click at [406, 278] on div "New Inspection INSPECTOR(S) check_box_outline_blank Jesse Weaver check_box_outl…" at bounding box center [751, 569] width 1503 height 1562
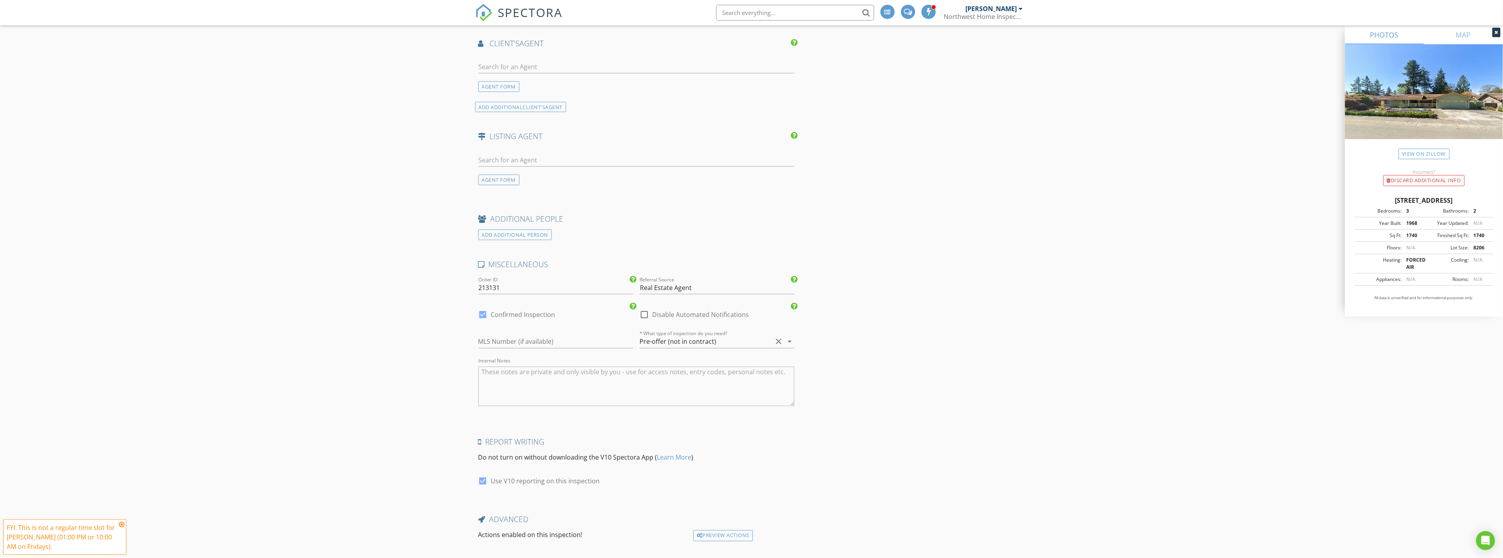
scroll to position [1075, 0]
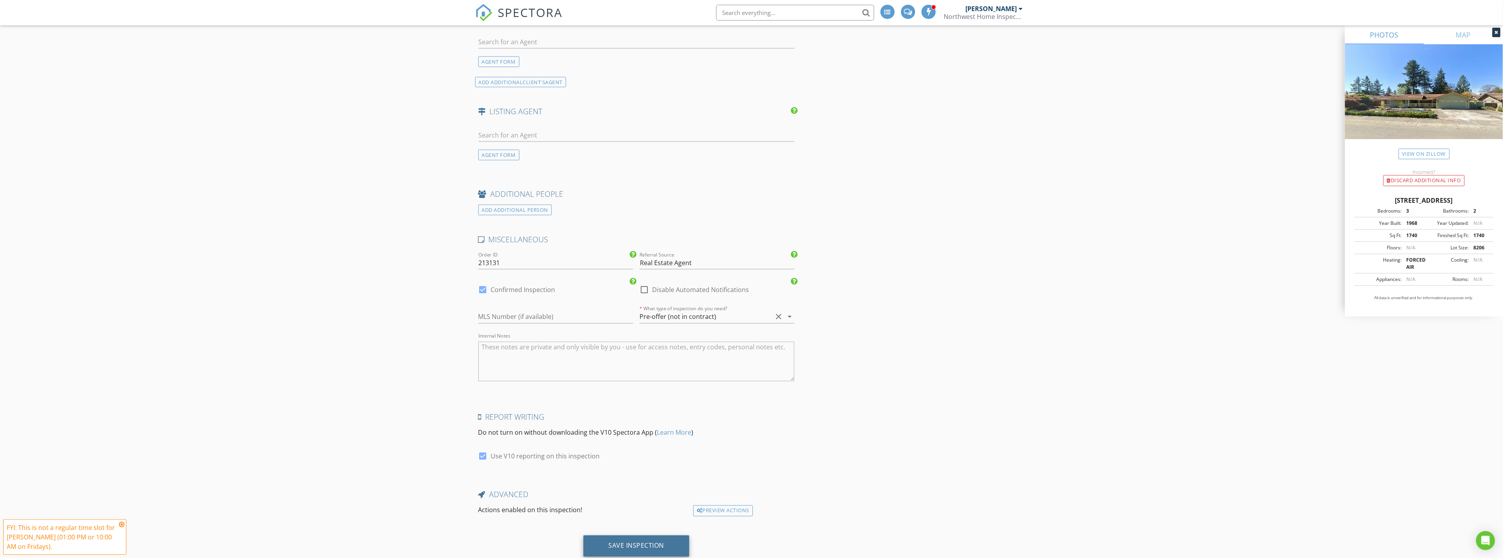
click at [640, 541] on div "Save Inspection" at bounding box center [637, 545] width 56 height 8
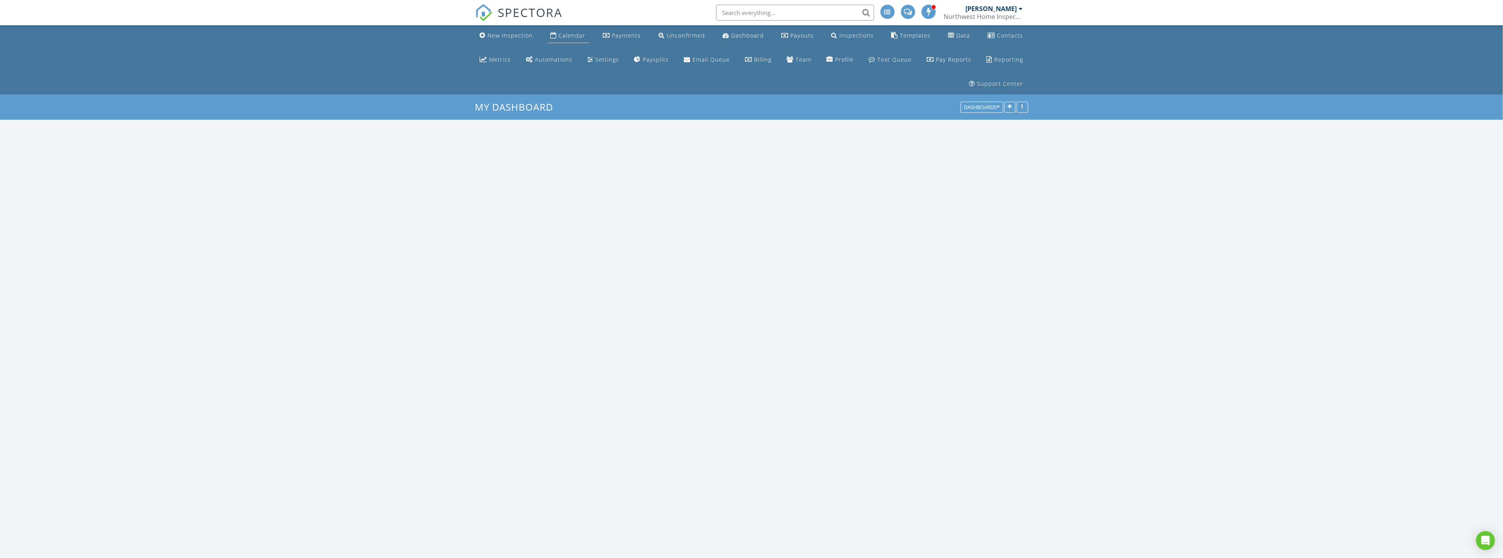
scroll to position [1266, 1517]
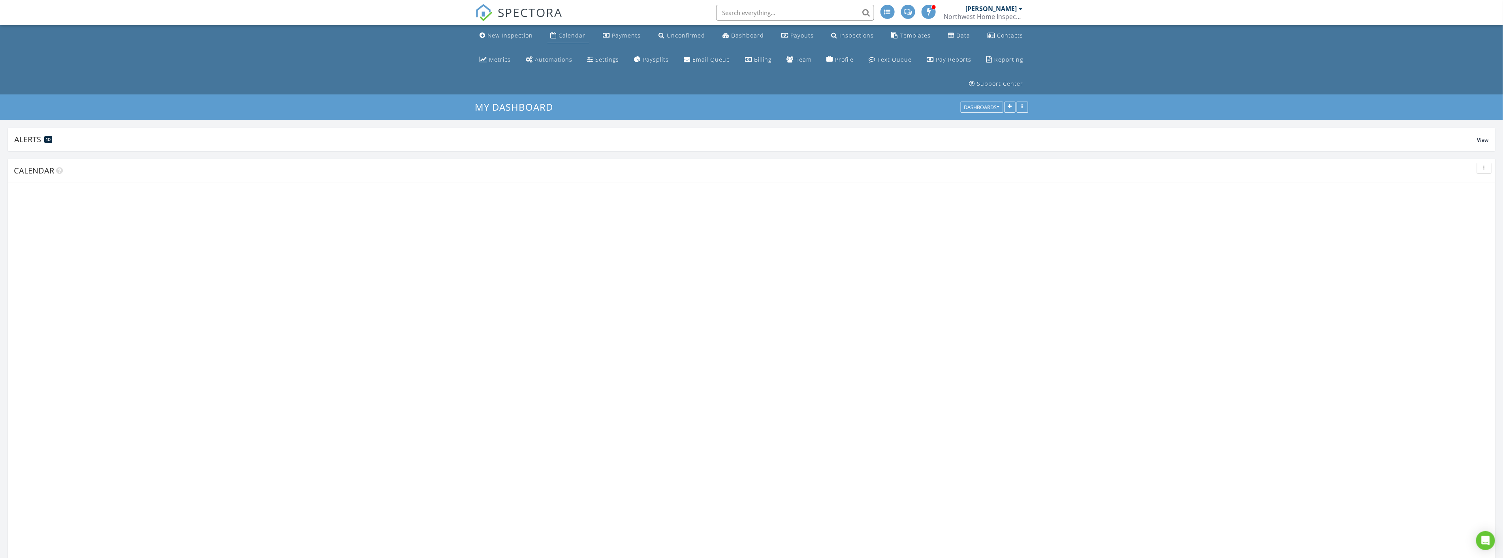
click at [562, 34] on div "Calendar" at bounding box center [572, 36] width 27 height 8
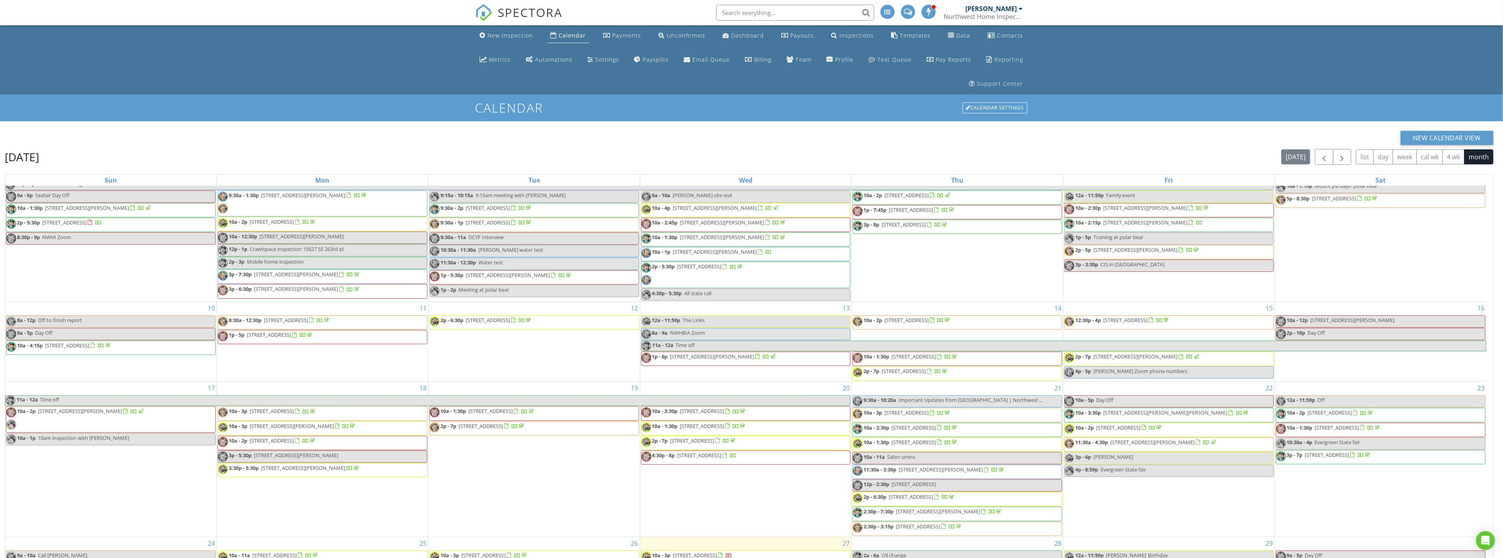
scroll to position [129, 0]
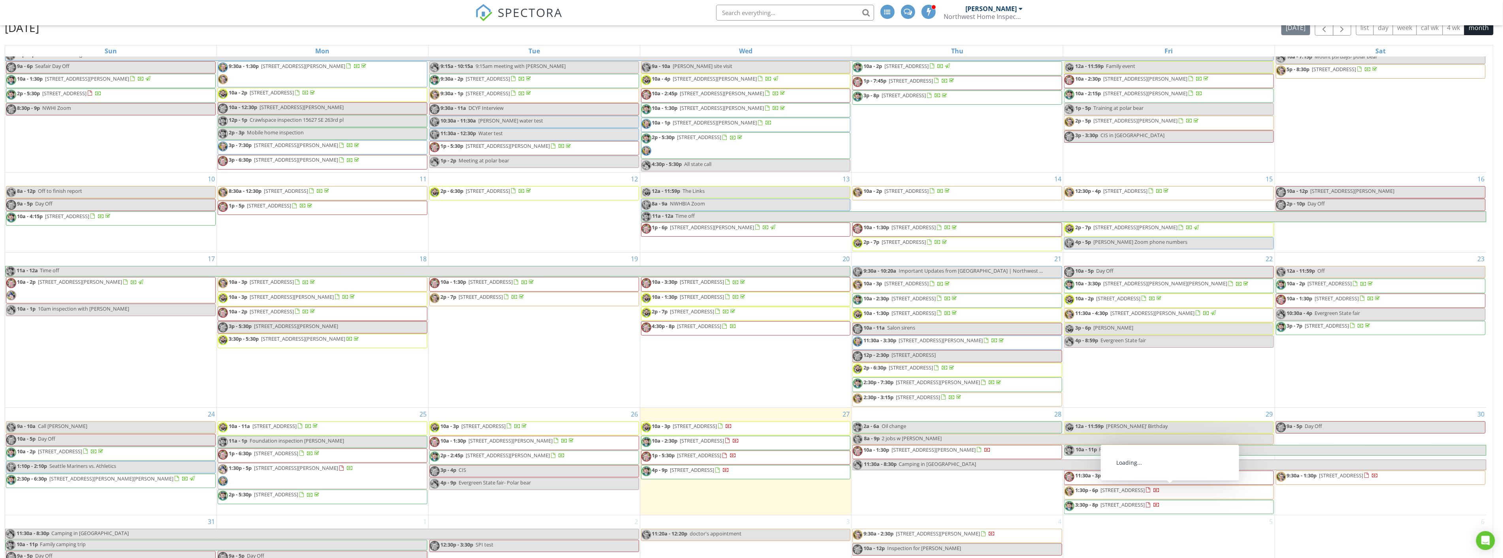
click at [1144, 486] on span "[STREET_ADDRESS]" at bounding box center [1122, 489] width 44 height 7
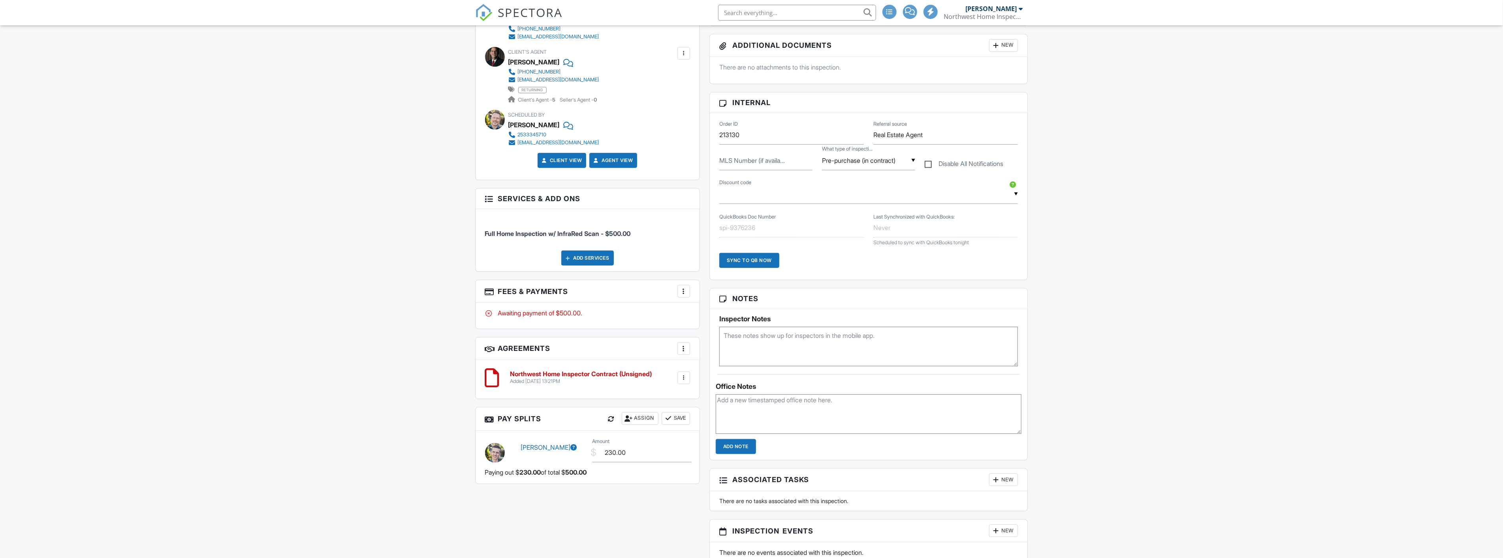
click at [774, 366] on textarea at bounding box center [868, 346] width 299 height 39
click at [785, 363] on textarea "Take measurements for a foundation certification. They will likely need one." at bounding box center [868, 346] width 299 height 39
click at [835, 358] on textarea "Take measurements and photos for a foundation certification. They will likely n…" at bounding box center [868, 346] width 299 height 39
type textarea "Take measurements and photos for a [PERSON_NAME] foundation certification. They…"
click at [748, 454] on input "Add Note" at bounding box center [736, 446] width 40 height 15
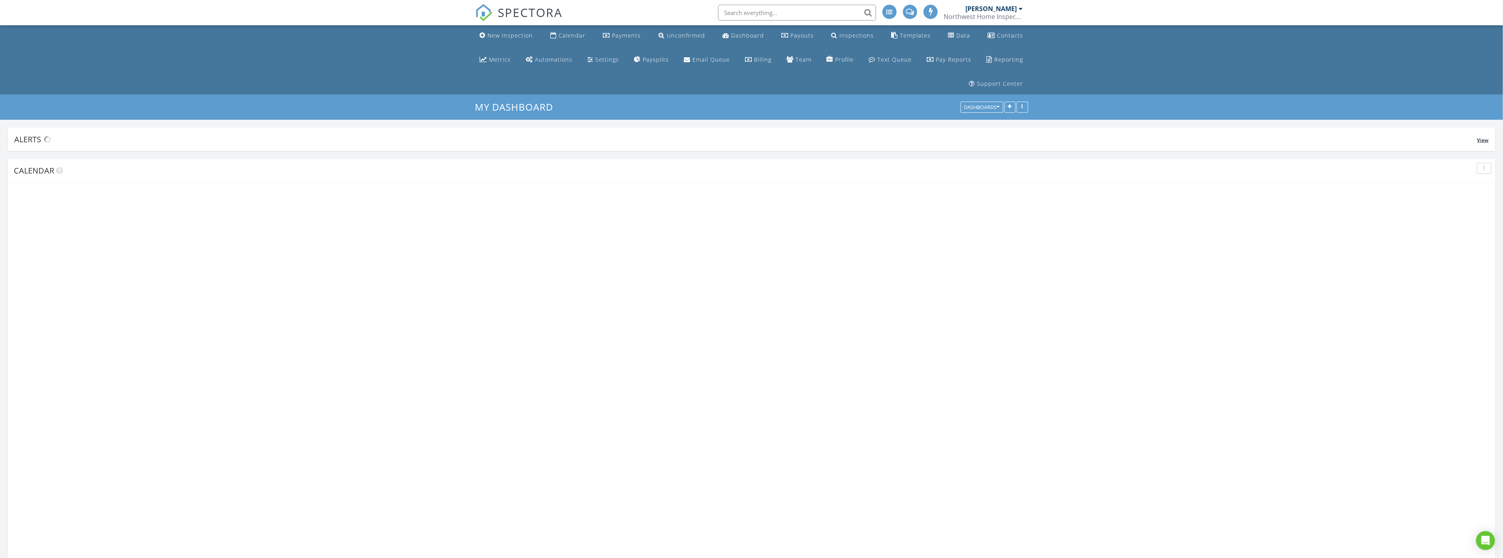
scroll to position [1266, 1517]
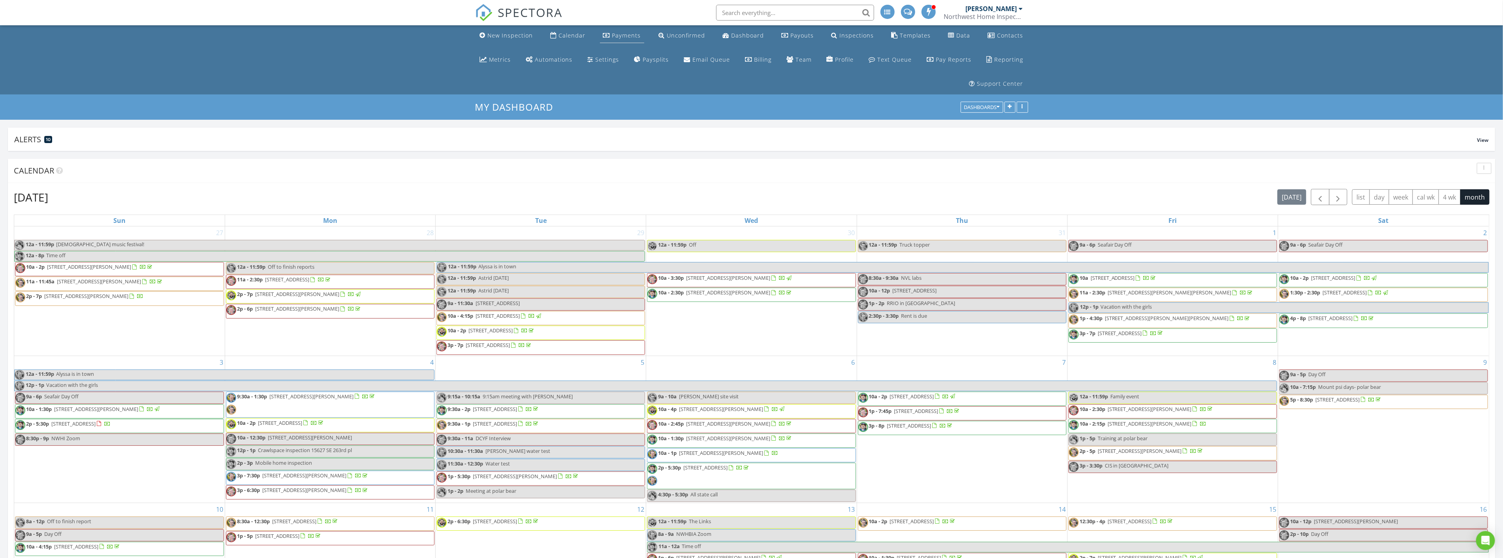
click at [600, 30] on link "Payments" at bounding box center [622, 35] width 44 height 15
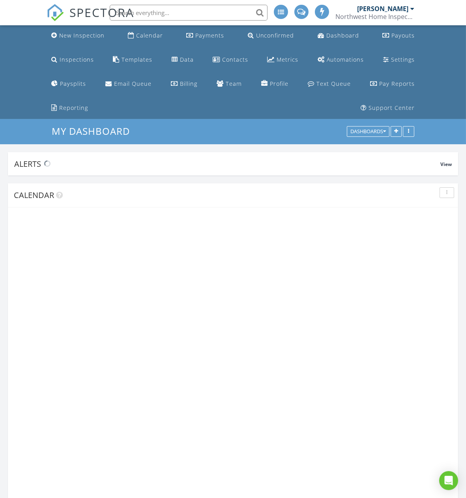
scroll to position [1266, 480]
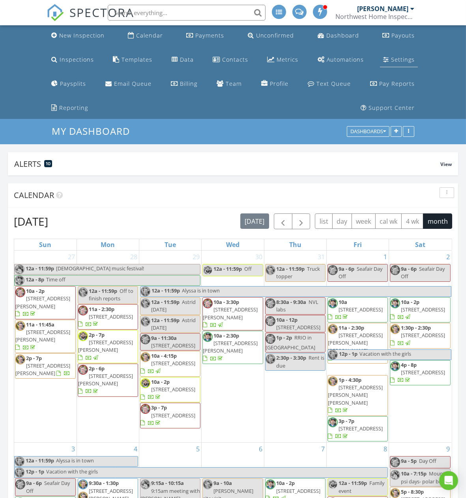
click at [391, 59] on div "Settings" at bounding box center [403, 60] width 24 height 8
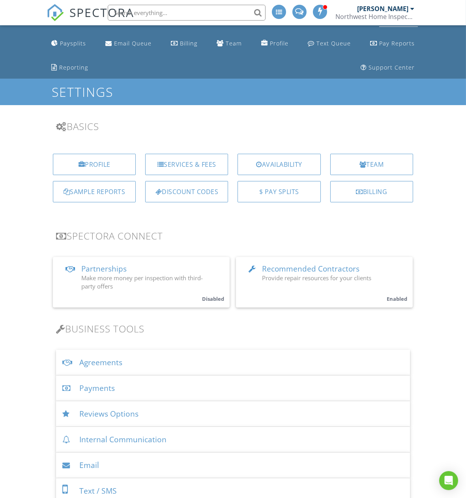
scroll to position [44, 0]
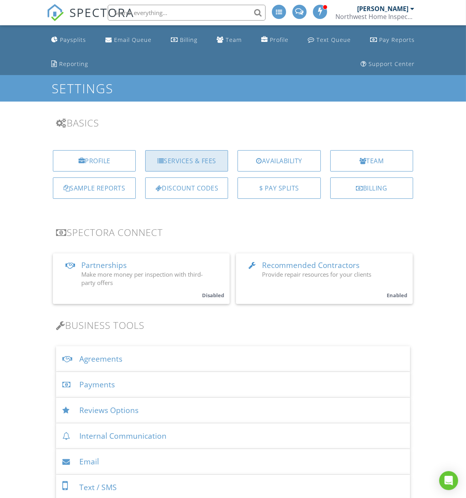
click at [193, 155] on div "Services & Fees" at bounding box center [186, 160] width 83 height 21
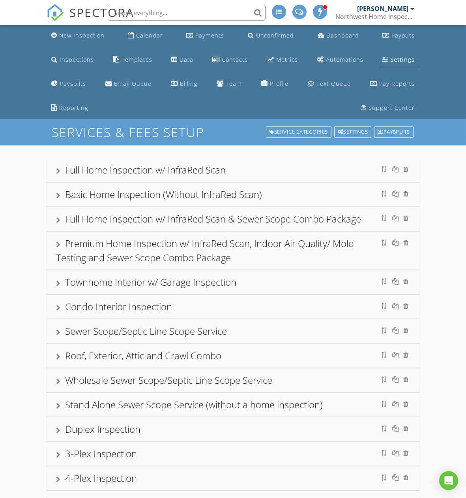
click at [192, 168] on div "Full Home Inspection w/ InfraRed Scan" at bounding box center [145, 169] width 161 height 13
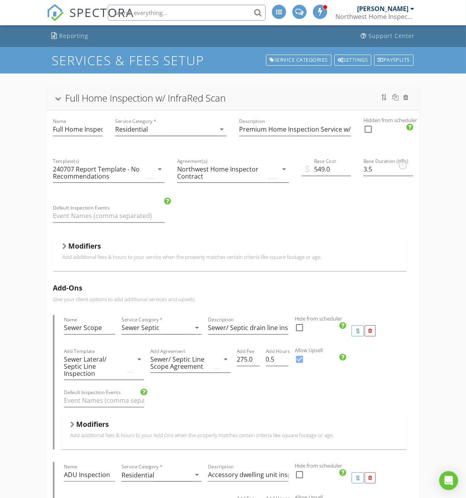
scroll to position [44, 0]
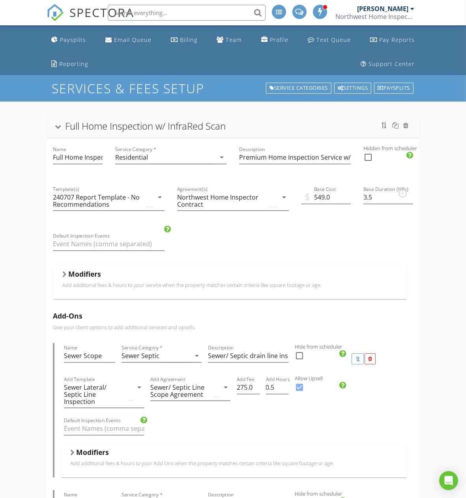
click at [207, 270] on div "Modifiers" at bounding box center [229, 275] width 335 height 12
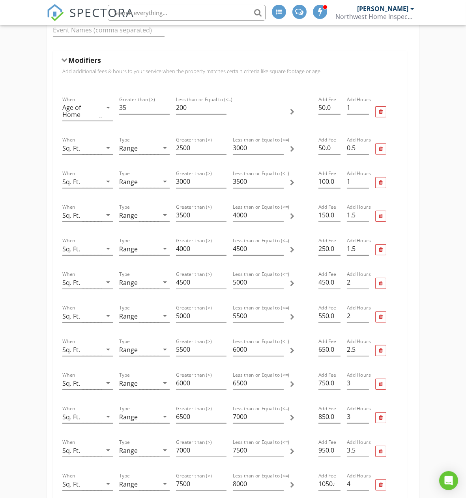
scroll to position [263, 0]
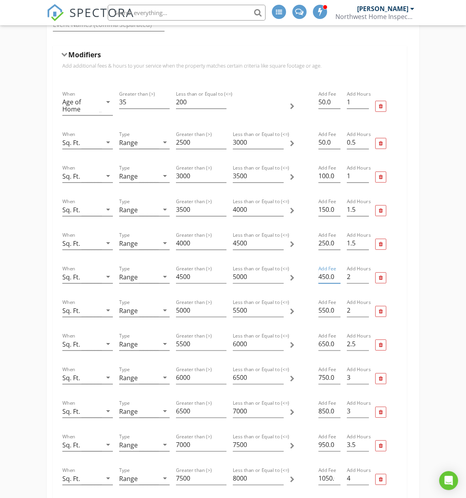
drag, startPoint x: 322, startPoint y: 278, endPoint x: 317, endPoint y: 277, distance: 5.1
click at [317, 277] on div "Add Fee 450.0" at bounding box center [330, 278] width 28 height 34
type input "350.0"
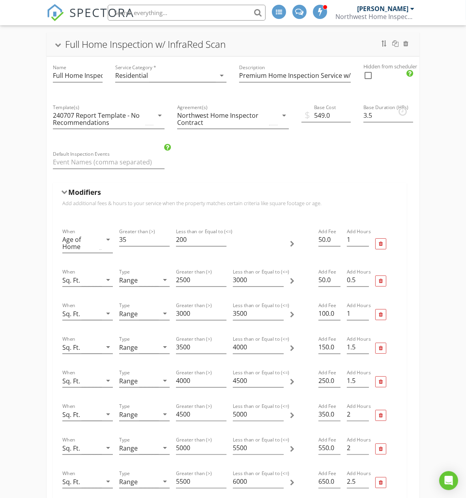
scroll to position [131, 0]
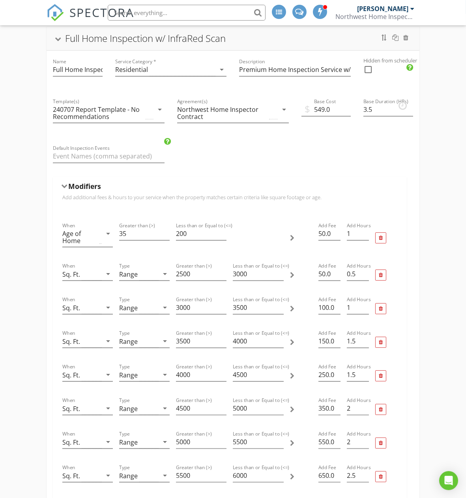
click at [56, 37] on div at bounding box center [58, 39] width 6 height 4
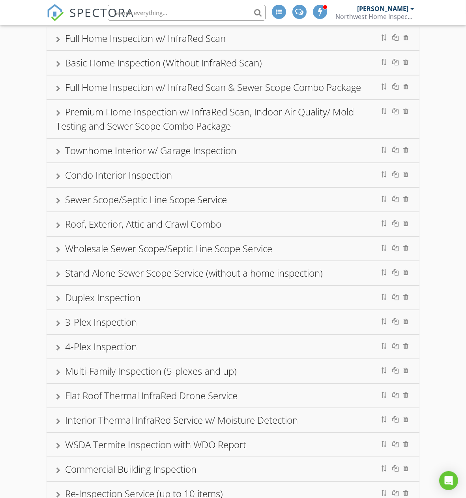
click at [60, 88] on div at bounding box center [58, 88] width 4 height 6
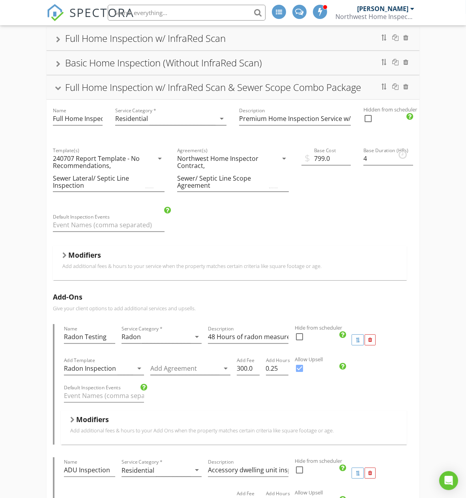
click at [58, 90] on div at bounding box center [58, 88] width 6 height 4
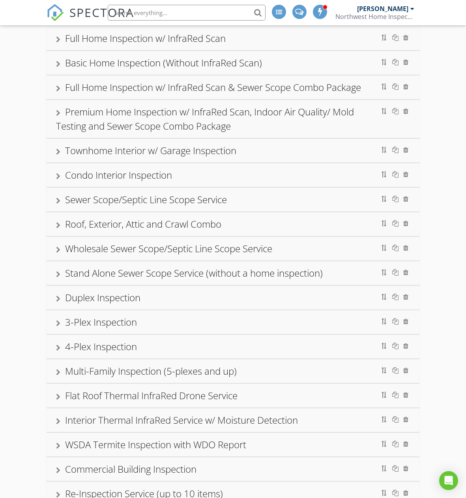
click at [57, 66] on div at bounding box center [58, 64] width 4 height 6
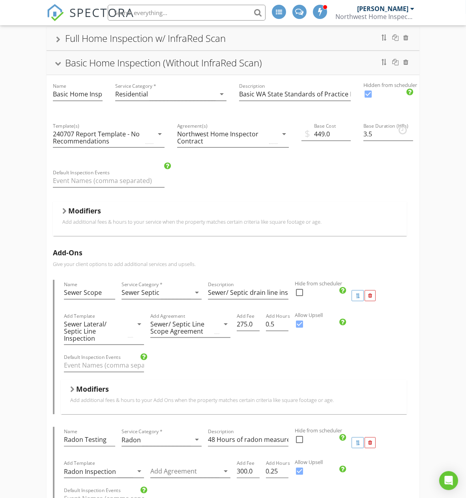
click at [279, 220] on p "Add additional fees & hours to your service when the property matches certain c…" at bounding box center [229, 221] width 335 height 6
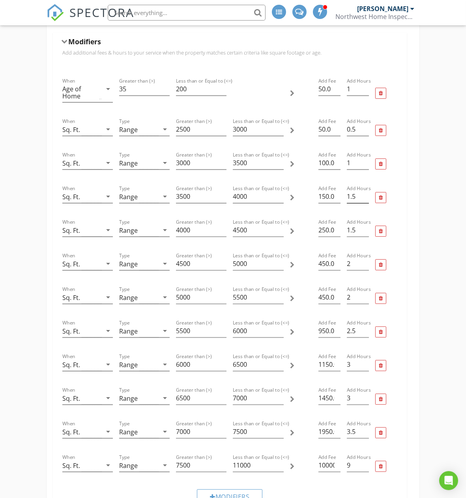
scroll to position [307, 0]
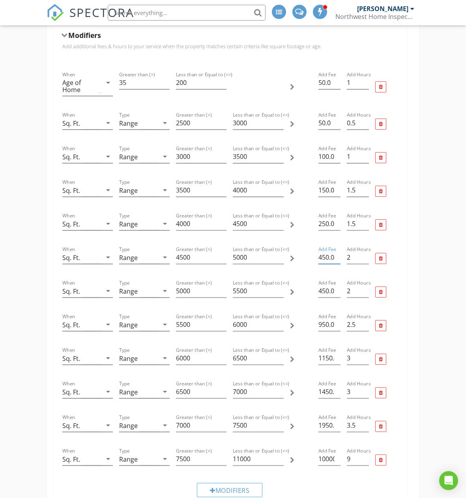
drag, startPoint x: 321, startPoint y: 259, endPoint x: 307, endPoint y: 257, distance: 14.7
click at [307, 257] on div "When Sq. Ft. arrow_drop_down Type Range arrow_drop_down Greater than (>) 4500 L…" at bounding box center [230, 258] width 342 height 34
type input "350.0"
click at [323, 293] on input "450.0" at bounding box center [330, 290] width 22 height 13
drag, startPoint x: 322, startPoint y: 293, endPoint x: 315, endPoint y: 291, distance: 7.6
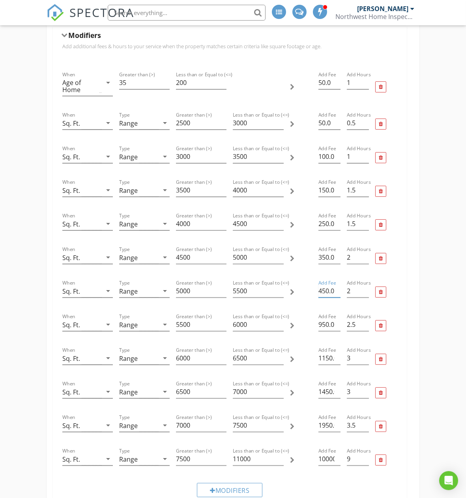
click at [316, 291] on div "Add Fee 450.0" at bounding box center [330, 292] width 28 height 34
type input "550.0"
drag, startPoint x: 322, startPoint y: 323, endPoint x: 315, endPoint y: 321, distance: 7.4
click at [316, 321] on div "Add Fee 950.0" at bounding box center [330, 325] width 28 height 34
type input "650.0"
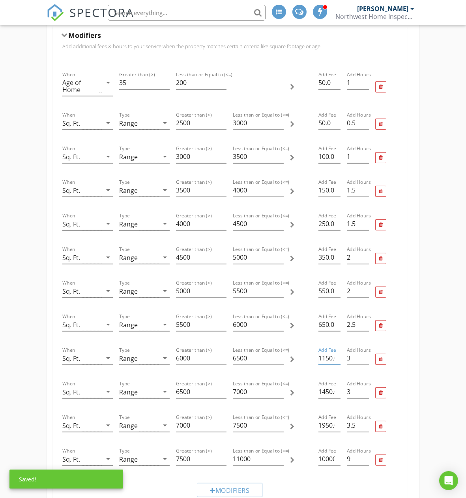
drag, startPoint x: 326, startPoint y: 360, endPoint x: 314, endPoint y: 356, distance: 12.9
click at [314, 356] on div "When Sq. Ft. arrow_drop_down Type Range arrow_drop_down Greater than (>) 6000 L…" at bounding box center [230, 359] width 342 height 34
type input "750.0"
drag, startPoint x: 327, startPoint y: 393, endPoint x: 304, endPoint y: 390, distance: 22.7
click at [304, 390] on div "When Sq. Ft. arrow_drop_down Type Range arrow_drop_down Greater than (>) 6500 L…" at bounding box center [230, 393] width 342 height 34
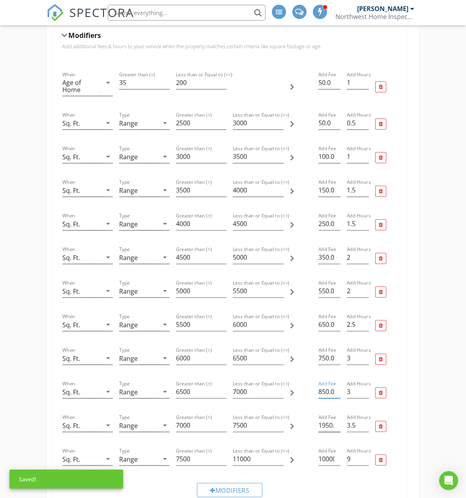
type input "850.0"
click at [321, 425] on input "1950.0" at bounding box center [330, 425] width 22 height 13
type input "950.0"
drag, startPoint x: 320, startPoint y: 460, endPoint x: 355, endPoint y: 460, distance: 35.1
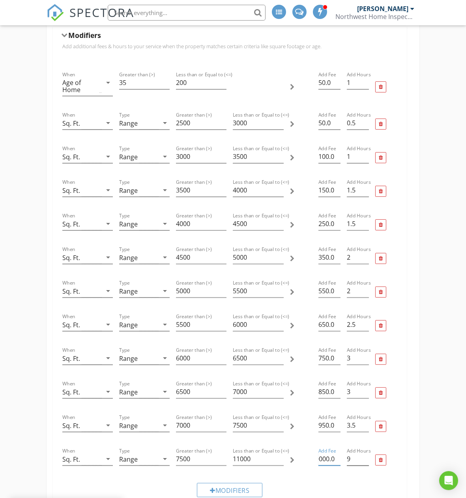
click at [355, 460] on div "When Sq. Ft. arrow_drop_down Type Range arrow_drop_down Greater than (>) 7500 L…" at bounding box center [230, 460] width 342 height 34
type input "4"
type input "1050"
click at [357, 460] on input "9" at bounding box center [358, 458] width 22 height 13
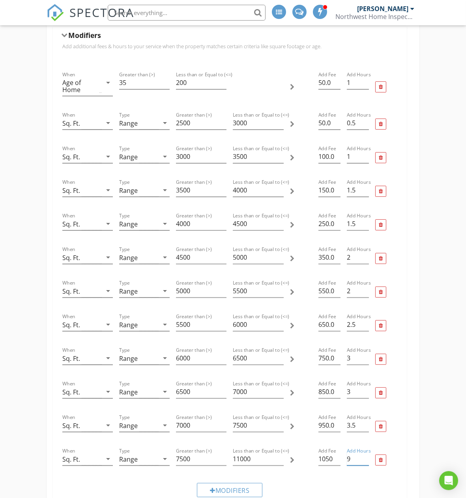
drag, startPoint x: 357, startPoint y: 460, endPoint x: 344, endPoint y: 456, distance: 13.2
click at [344, 456] on div "Add Hours 9" at bounding box center [358, 460] width 28 height 34
type input "4"
click at [401, 447] on div "When Age of Home arrow_drop_down Greater than (>) 35 Less than or Equal to (<=)…" at bounding box center [230, 284] width 354 height 449
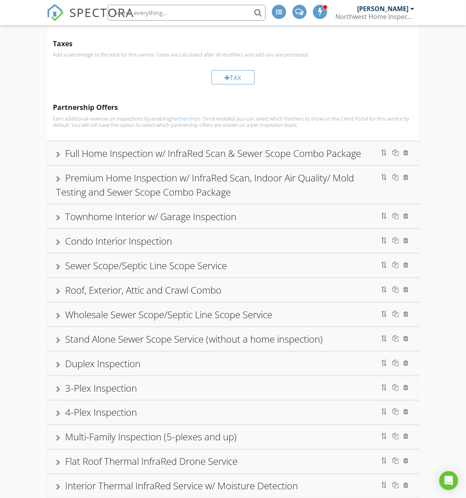
scroll to position [1711, 0]
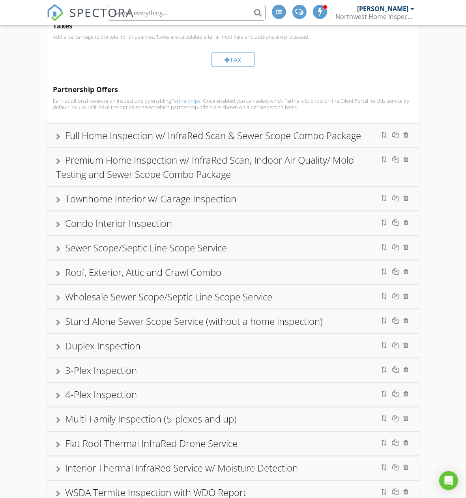
click at [121, 153] on div "Premium Home Inspection w/ InfraRed Scan, Indoor Air Quality/ Mold Testing and …" at bounding box center [205, 166] width 298 height 27
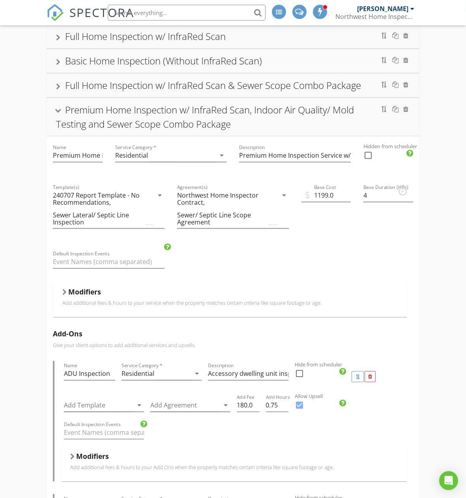
scroll to position [175, 0]
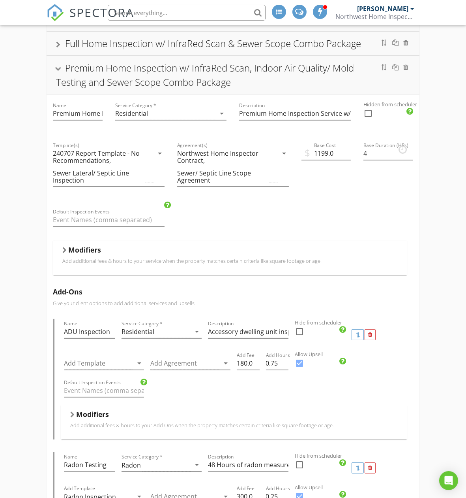
click at [184, 250] on div "Modifiers" at bounding box center [229, 251] width 335 height 12
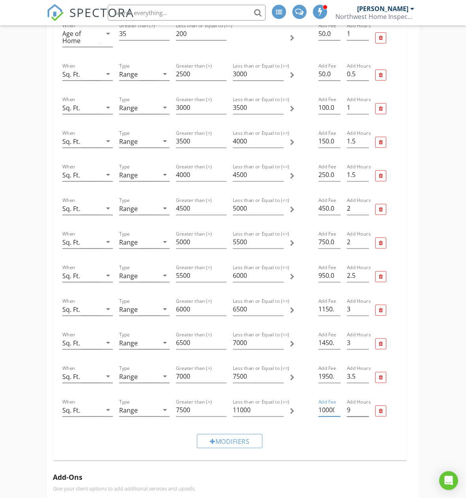
scroll to position [0, 7]
drag, startPoint x: 318, startPoint y: 409, endPoint x: 349, endPoint y: 408, distance: 30.4
click at [349, 408] on div "When Sq. Ft. arrow_drop_down Type Range arrow_drop_down Greater than (>) 7500 L…" at bounding box center [230, 411] width 342 height 34
type input "1"
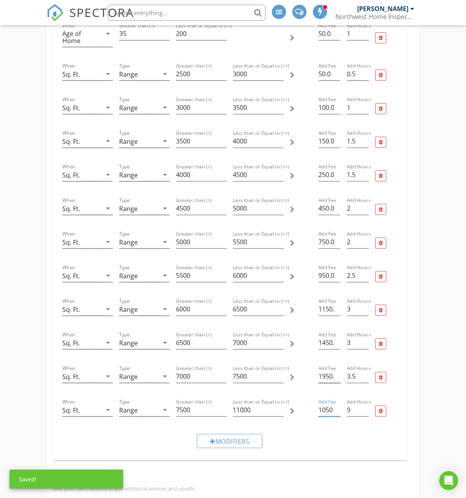
type input "1050"
click at [324, 378] on input "1950.0" at bounding box center [330, 376] width 22 height 13
type input "950.0"
drag, startPoint x: 326, startPoint y: 344, endPoint x: 319, endPoint y: 343, distance: 7.2
click at [319, 343] on input "1450.0" at bounding box center [330, 342] width 22 height 13
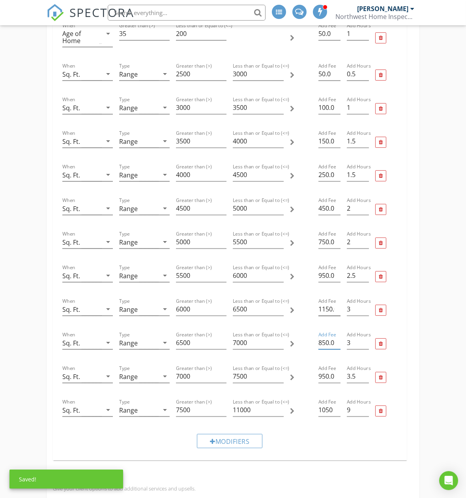
type input "850.0"
drag, startPoint x: 326, startPoint y: 310, endPoint x: 316, endPoint y: 310, distance: 9.5
click at [316, 310] on div "Add Fee 1150.0" at bounding box center [330, 310] width 28 height 34
type input "750.0"
drag, startPoint x: 323, startPoint y: 274, endPoint x: 316, endPoint y: 276, distance: 6.8
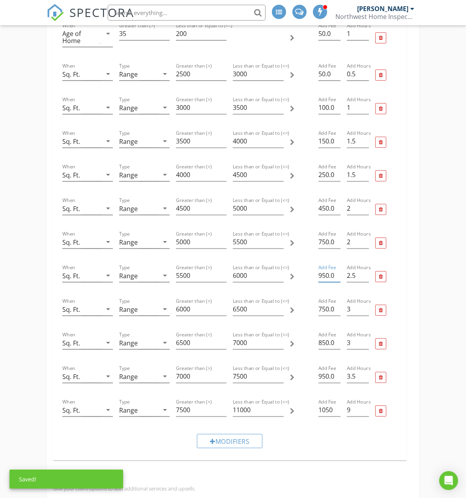
click at [316, 276] on div "Add Fee 950.0" at bounding box center [330, 276] width 28 height 34
type input "650.0"
drag, startPoint x: 322, startPoint y: 239, endPoint x: 313, endPoint y: 239, distance: 9.1
click at [313, 239] on div "When Sq. Ft. arrow_drop_down Type Range arrow_drop_down Greater than (>) 5000 L…" at bounding box center [230, 243] width 342 height 34
type input "550.0"
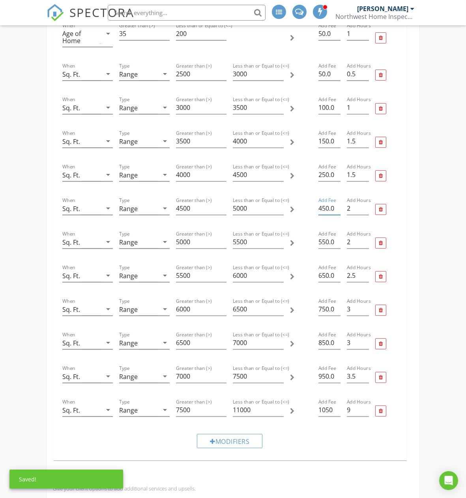
drag, startPoint x: 321, startPoint y: 207, endPoint x: 316, endPoint y: 207, distance: 4.7
click at [316, 207] on div "Add Fee 450.0" at bounding box center [330, 209] width 28 height 34
type input "350.0"
click at [399, 220] on div at bounding box center [386, 209] width 28 height 34
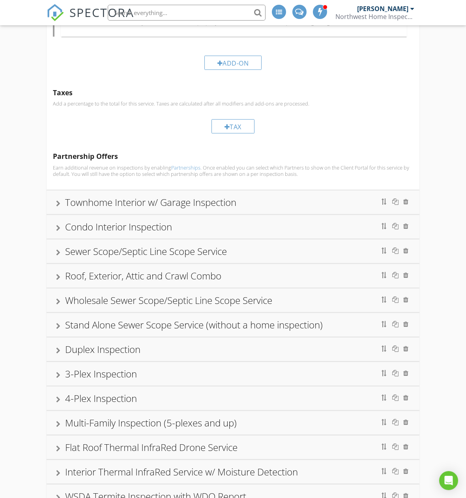
scroll to position [1448, 0]
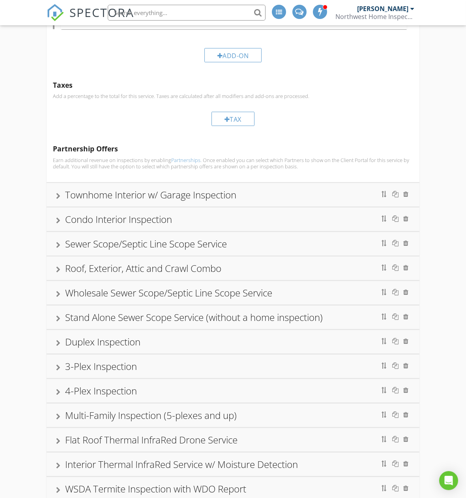
click at [225, 186] on div "Townhome Interior w/ Garage Inspection" at bounding box center [233, 195] width 373 height 24
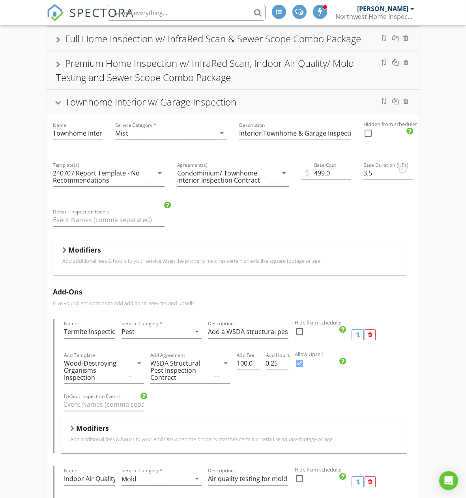
scroll to position [88, 0]
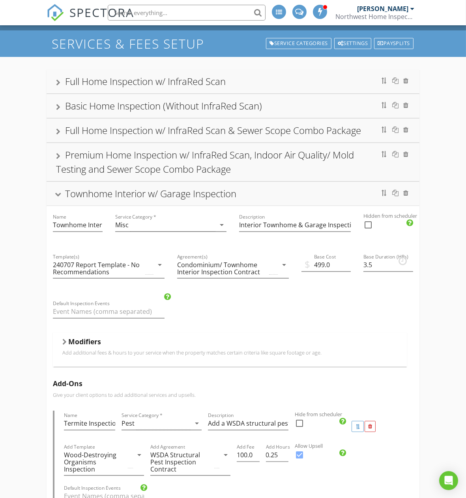
click at [196, 346] on div "Modifiers" at bounding box center [229, 343] width 335 height 12
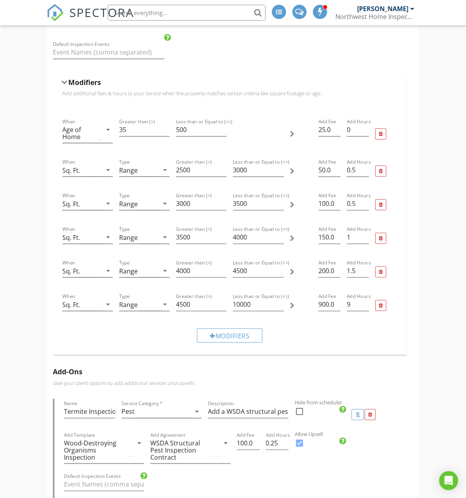
scroll to position [352, 0]
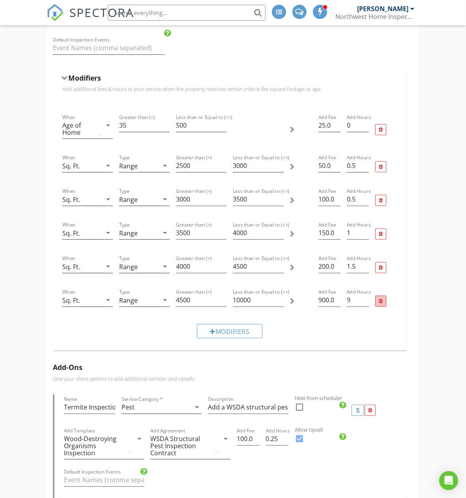
click at [380, 302] on div at bounding box center [381, 301] width 4 height 5
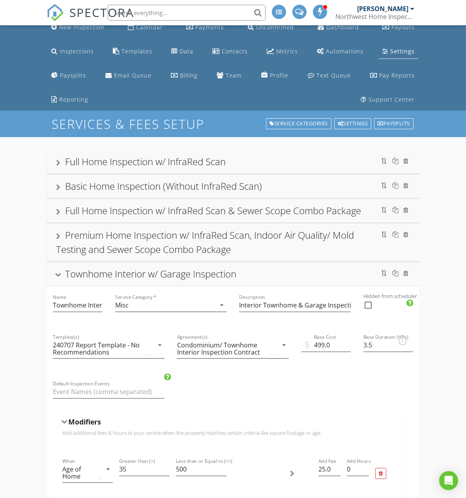
scroll to position [0, 0]
